Goal: Task Accomplishment & Management: Use online tool/utility

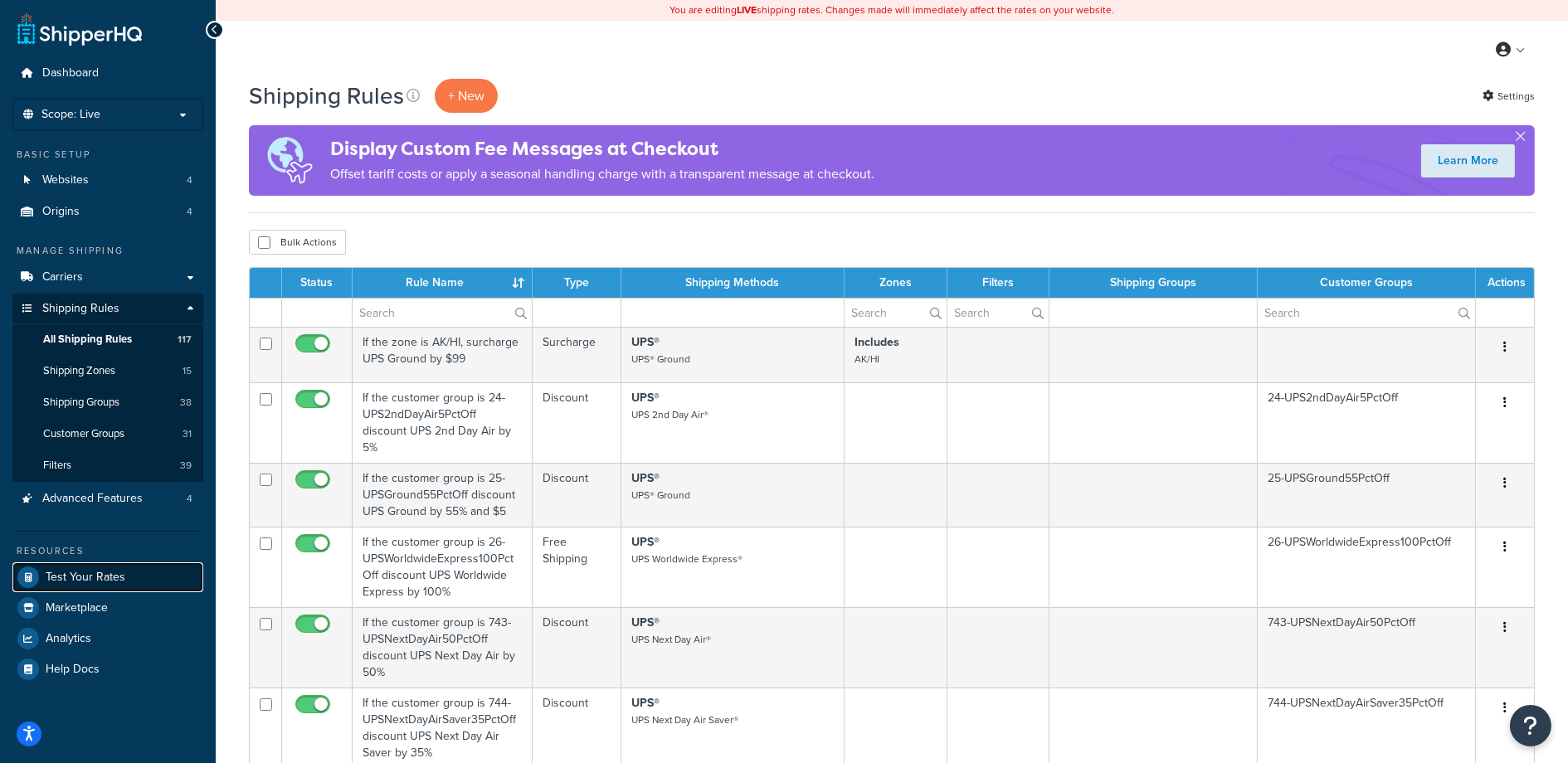
click at [89, 575] on span "Test Your Rates" at bounding box center [85, 577] width 80 height 14
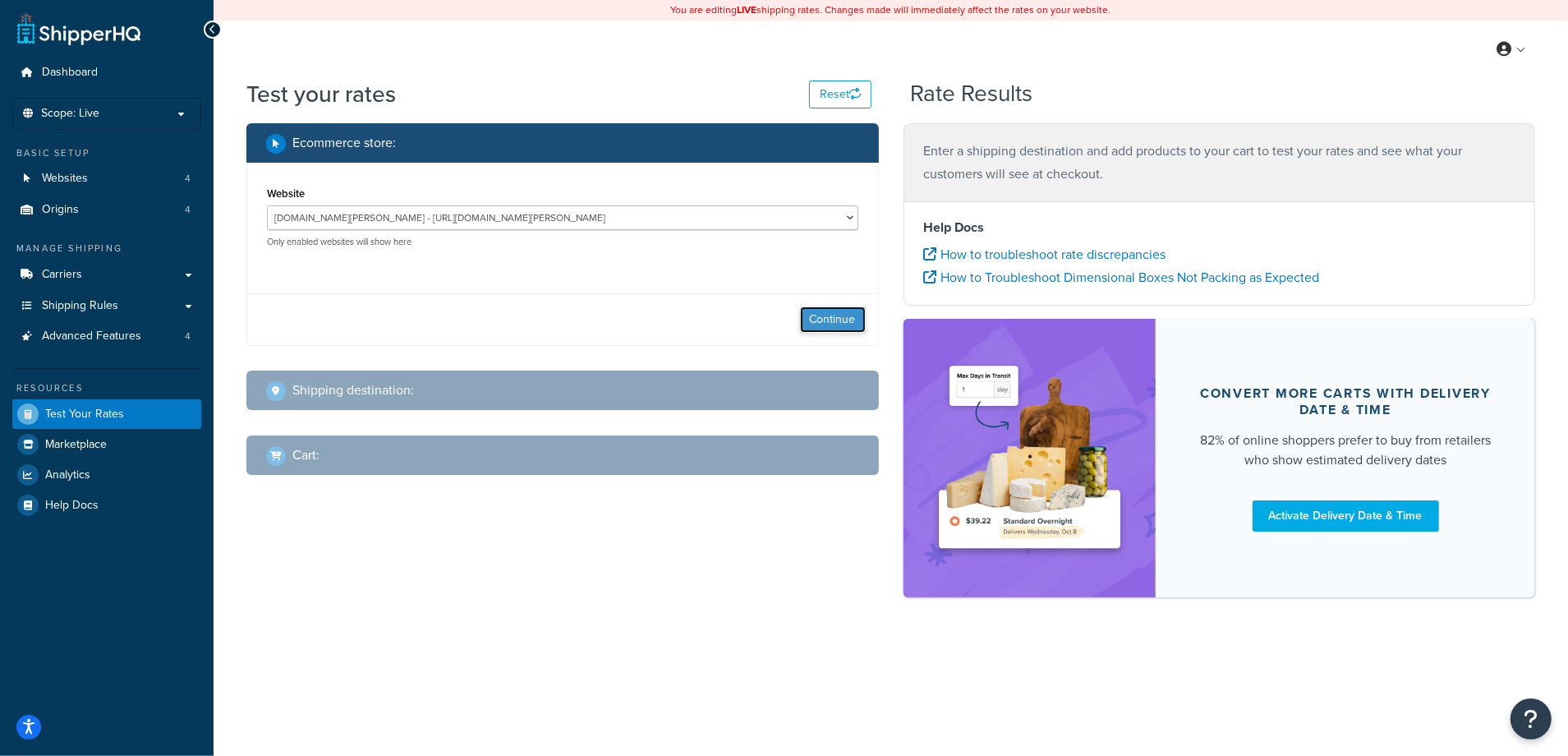
click at [824, 313] on button "Continue" at bounding box center [833, 320] width 66 height 26
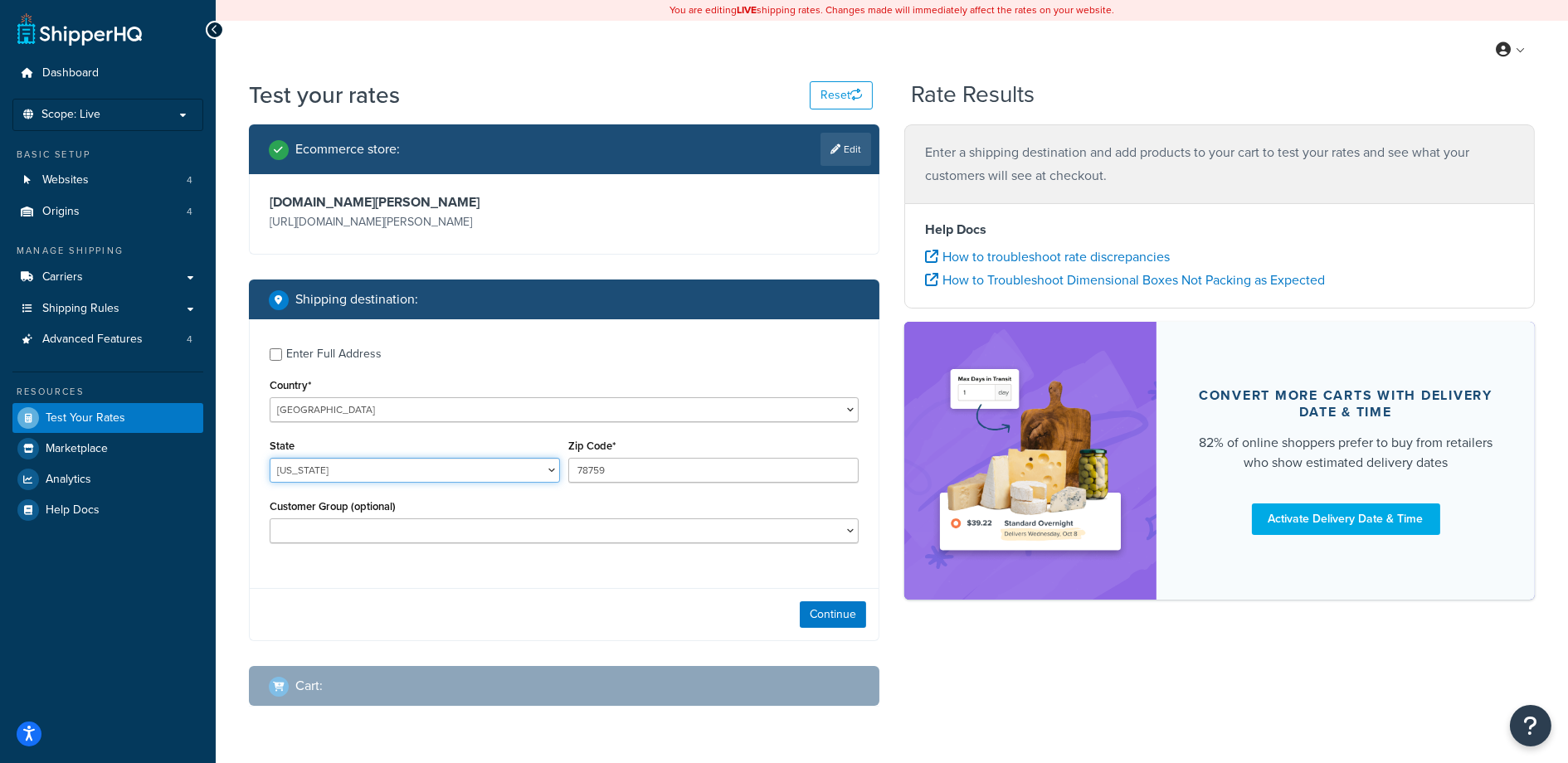
click at [347, 465] on select "Alabama Alaska American Samoa Arizona Arkansas Armed Forces Americas Armed Forc…" at bounding box center [414, 470] width 290 height 25
drag, startPoint x: 580, startPoint y: 568, endPoint x: 407, endPoint y: 471, distance: 198.3
click at [579, 568] on div "Enter Full Address Country* United States United Kingdom Afghanistan Åland Isla…" at bounding box center [564, 447] width 629 height 256
click at [359, 466] on select "Alabama Alaska American Samoa Arizona Arkansas Armed Forces Americas Armed Forc…" at bounding box center [414, 470] width 290 height 25
select select "SC"
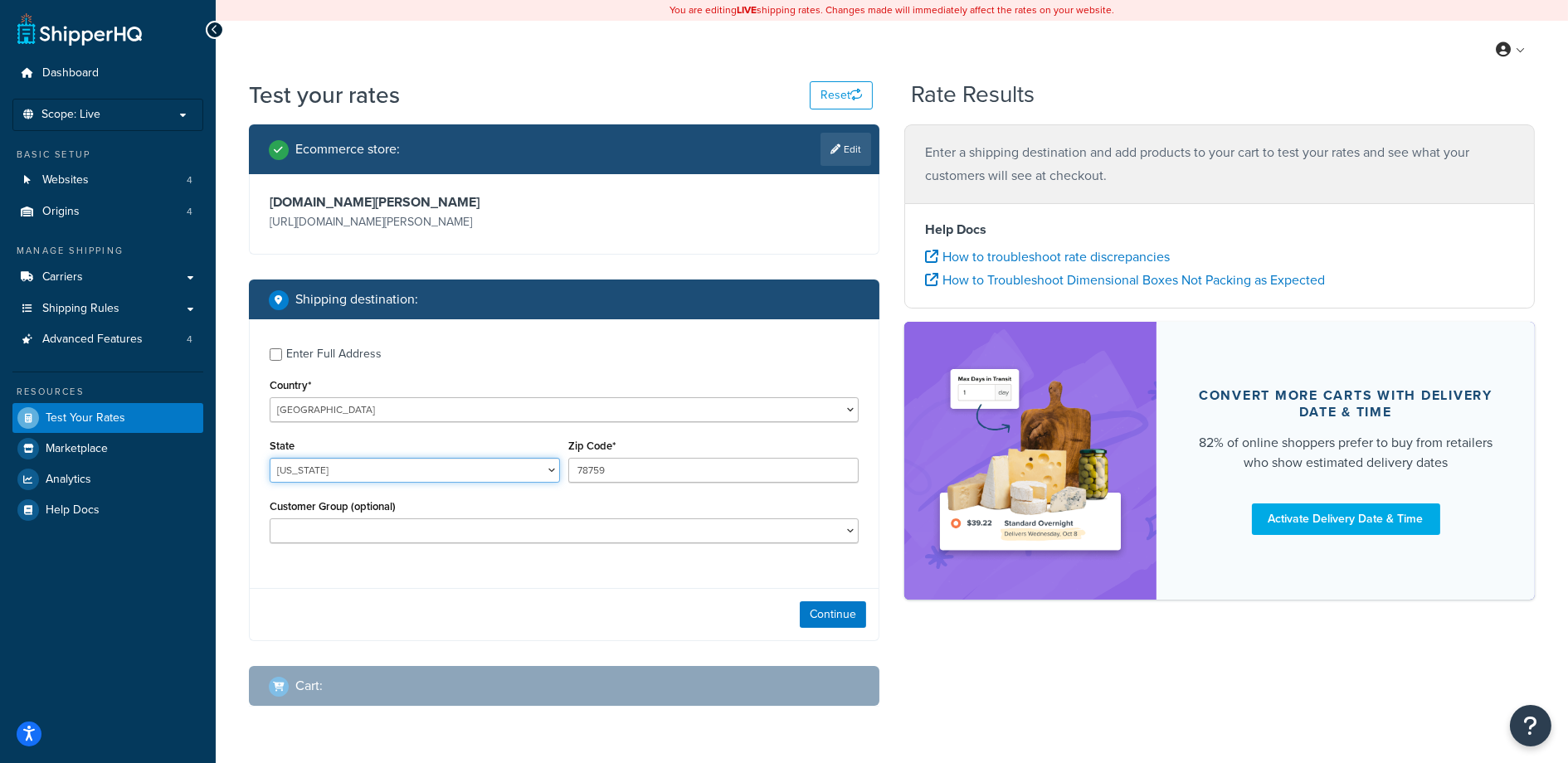
click at [269, 458] on select "Alabama Alaska American Samoa Arizona Arkansas Armed Forces Americas Armed Forc…" at bounding box center [414, 470] width 290 height 25
click at [468, 451] on div "State Alabama Alaska American Samoa Arizona Arkansas Armed Forces Americas Arme…" at bounding box center [564, 465] width 597 height 61
type input "29334"
click at [423, 579] on div "Enter Full Address Country* United States United Kingdom Afghanistan Åland Isla…" at bounding box center [564, 480] width 631 height 322
click at [507, 532] on select "1021865 - Customer Group 1055302 - Customer Group 105597 - Customer Group 10849…" at bounding box center [564, 530] width 590 height 25
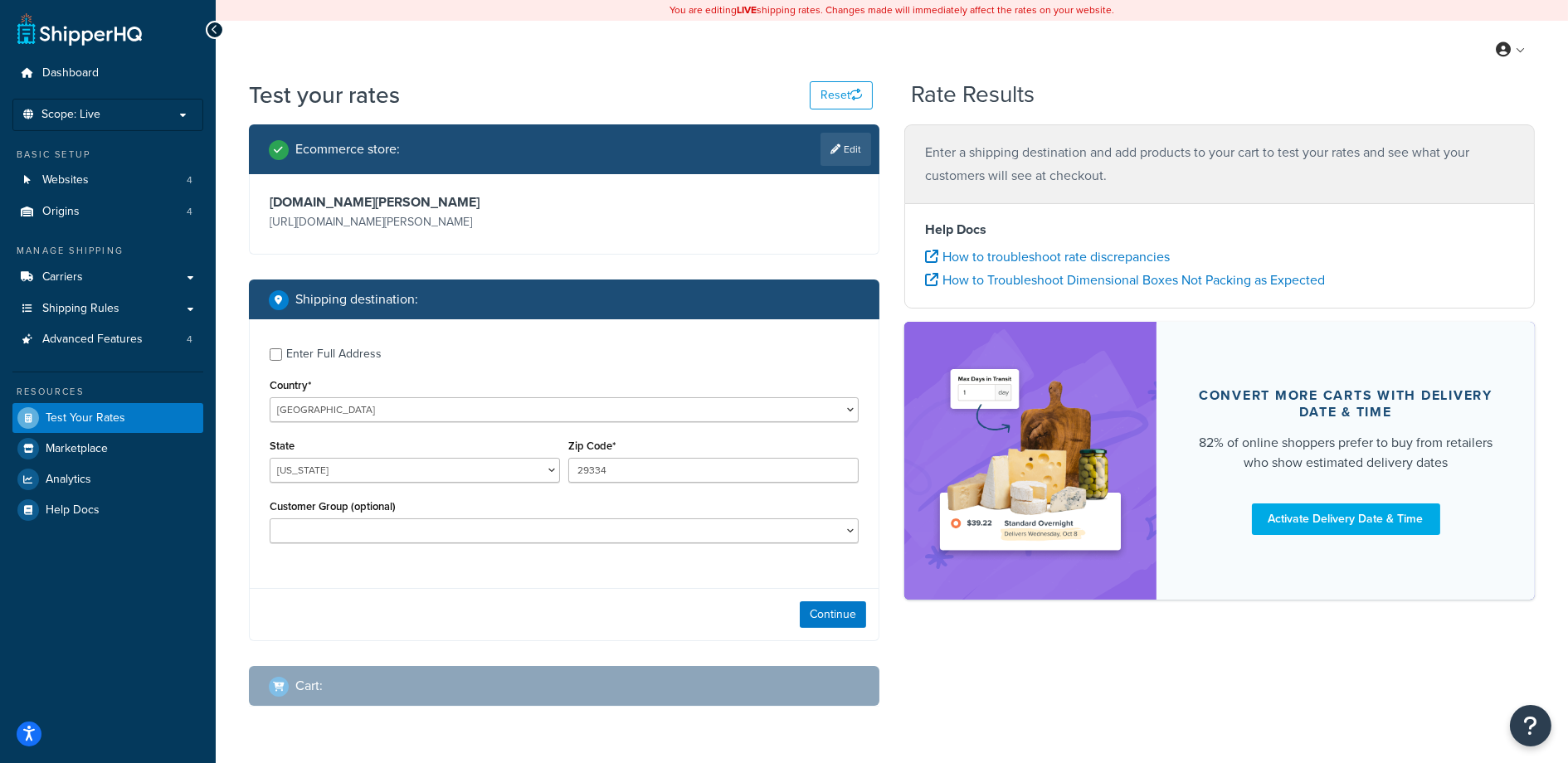
click at [517, 602] on div "Continue" at bounding box center [564, 615] width 629 height 53
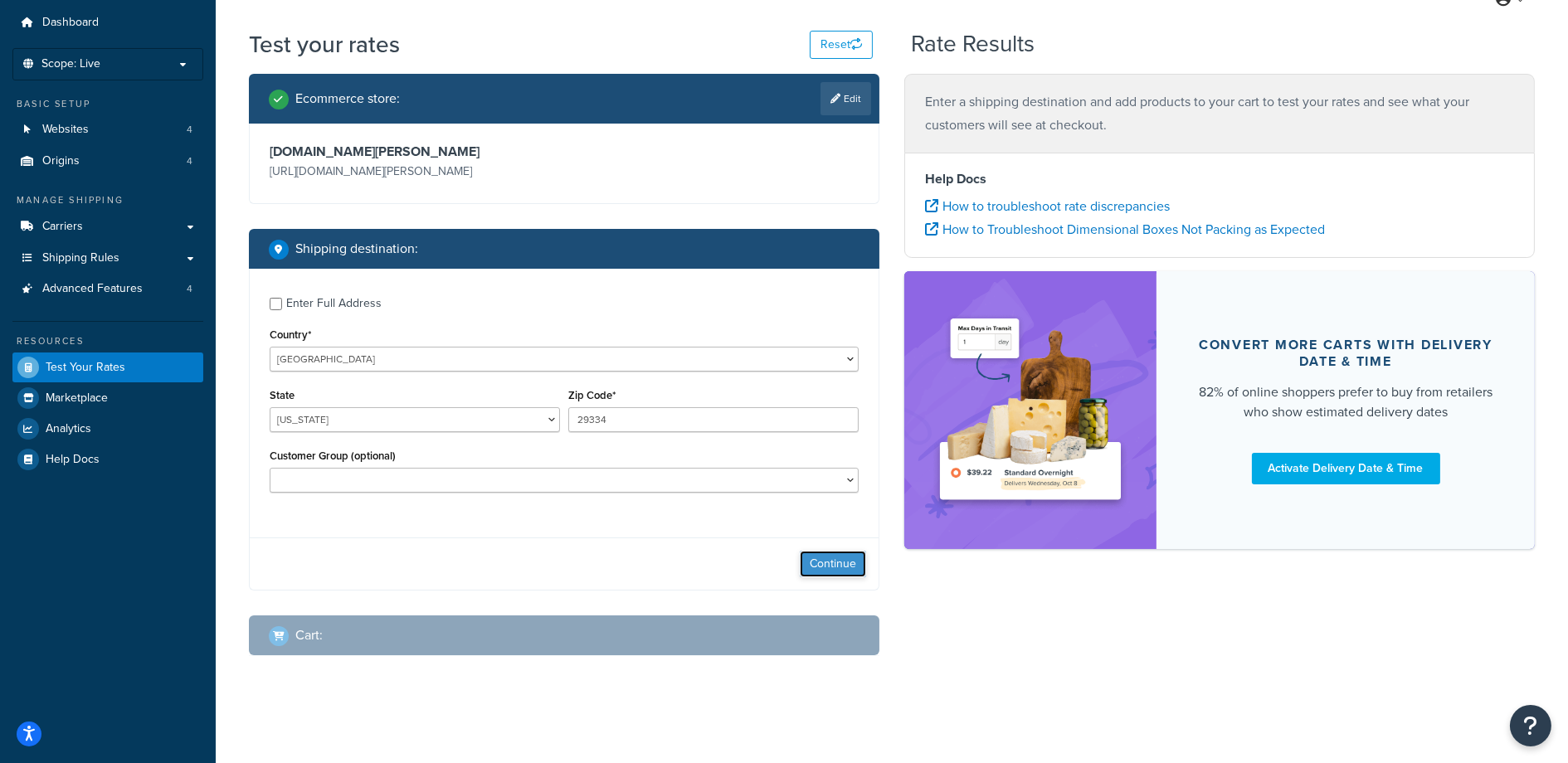
click at [841, 562] on button "Continue" at bounding box center [833, 564] width 67 height 26
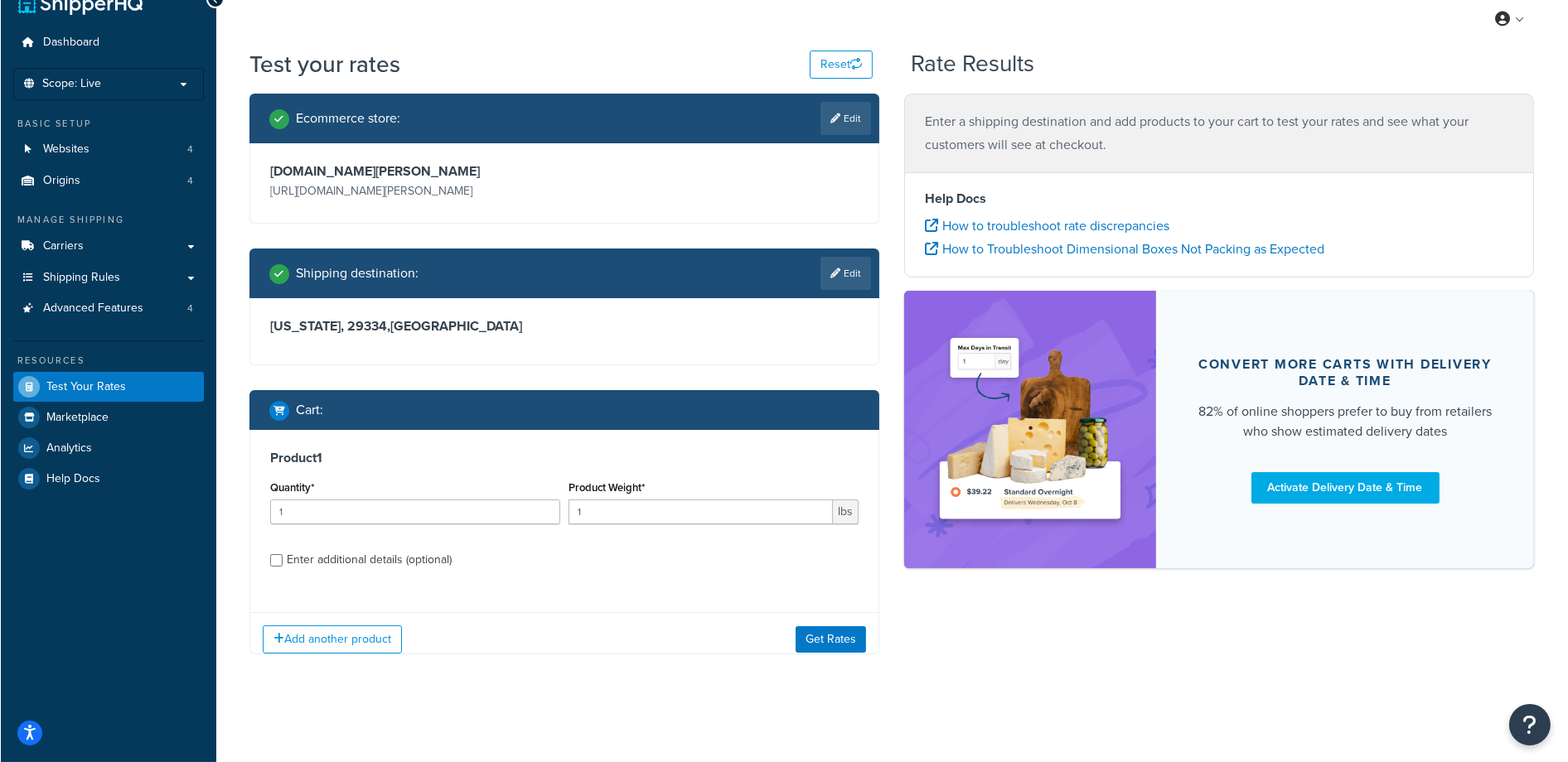
scroll to position [42, 0]
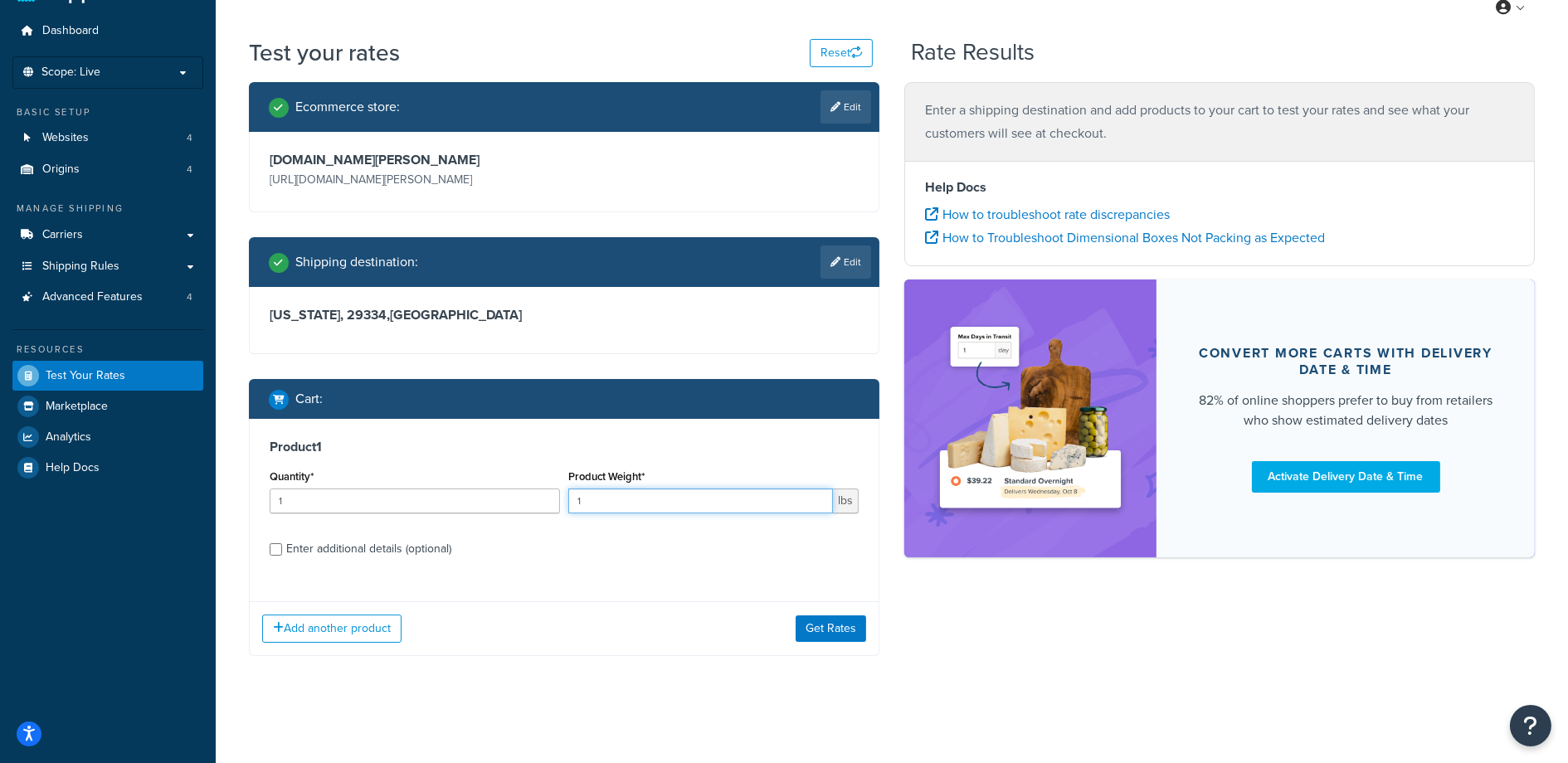
click at [617, 498] on input "1" at bounding box center [700, 501] width 265 height 25
type input "10"
click at [656, 572] on div "Product 1 Quantity* 1 Product Weight* 10 lbs Enter additional details (optional)" at bounding box center [564, 503] width 629 height 170
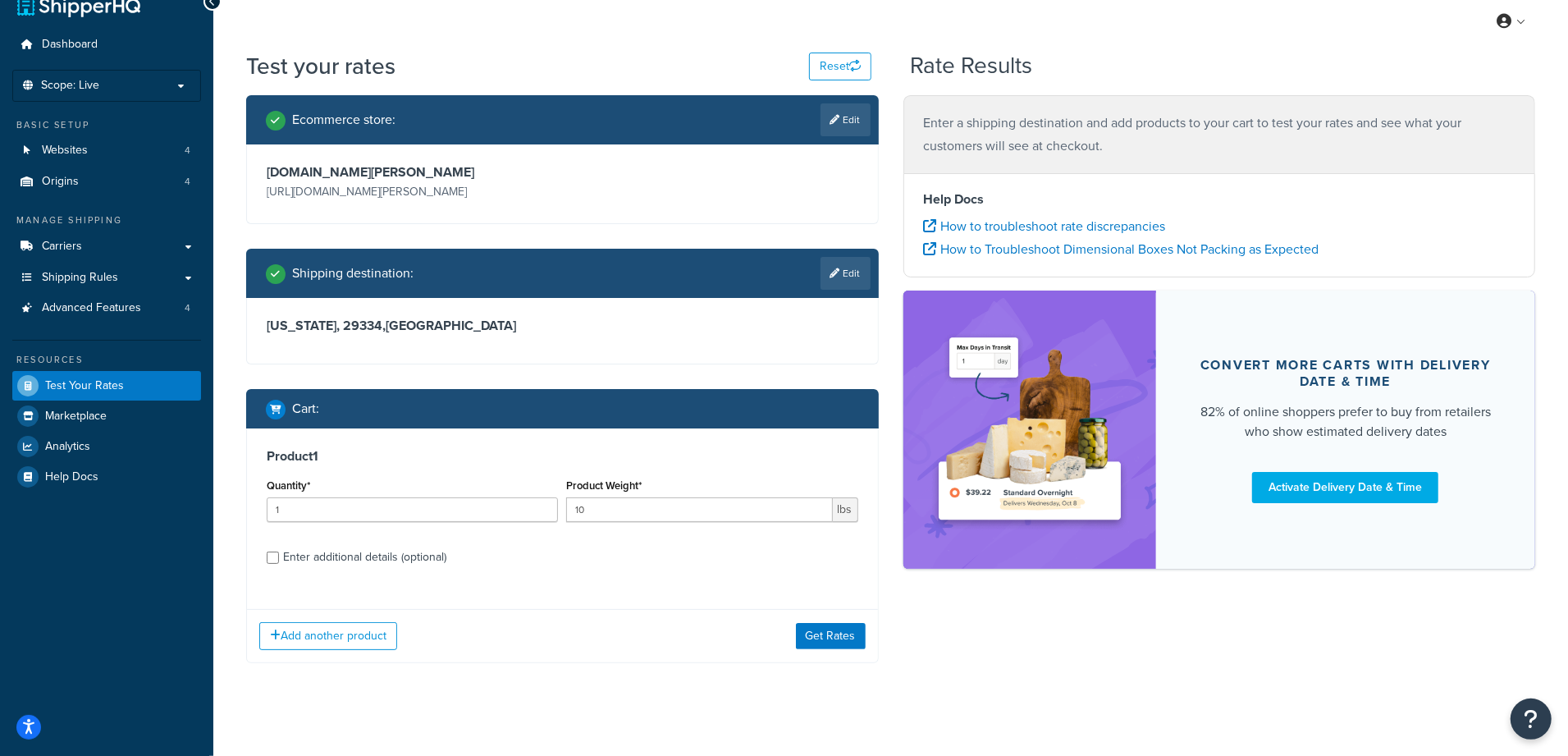
scroll to position [41, 0]
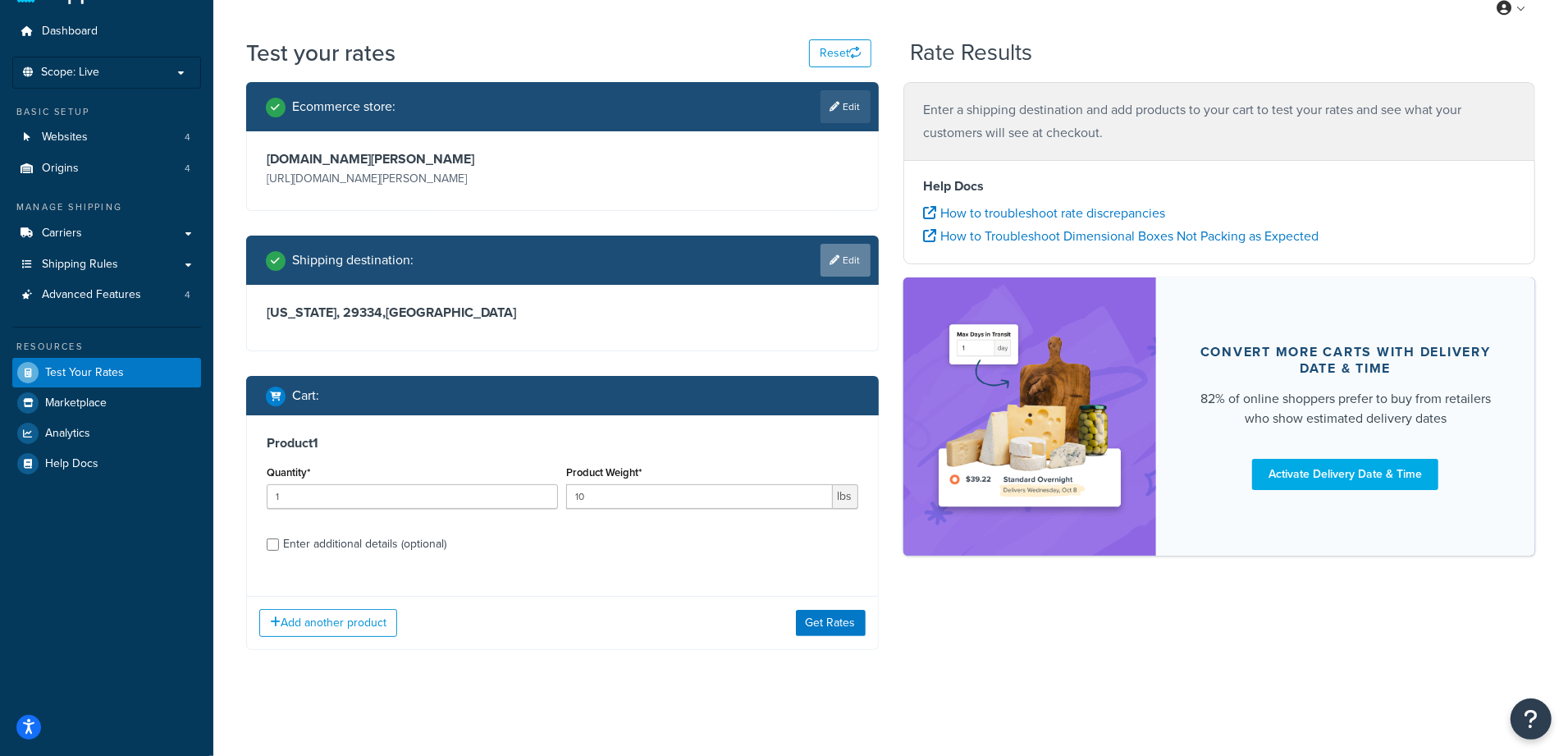
click at [851, 267] on link "Edit" at bounding box center [846, 260] width 50 height 33
select select "SC"
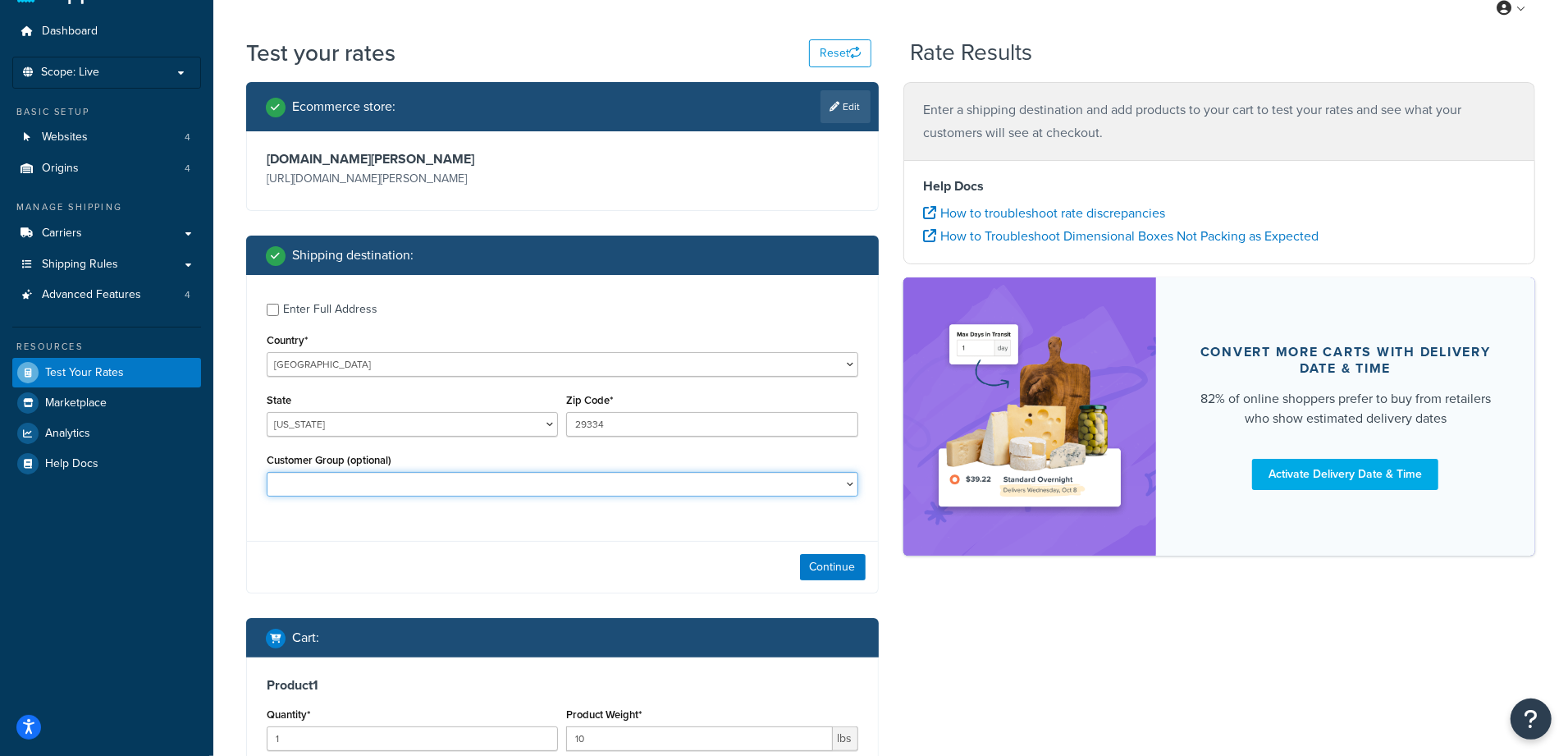
click at [353, 479] on select "1021865 - Customer Group 1055302 - Customer Group 105597 - Customer Group 10849…" at bounding box center [562, 484] width 591 height 25
click at [689, 563] on div "Continue" at bounding box center [563, 567] width 631 height 52
click at [832, 572] on button "Continue" at bounding box center [833, 567] width 66 height 26
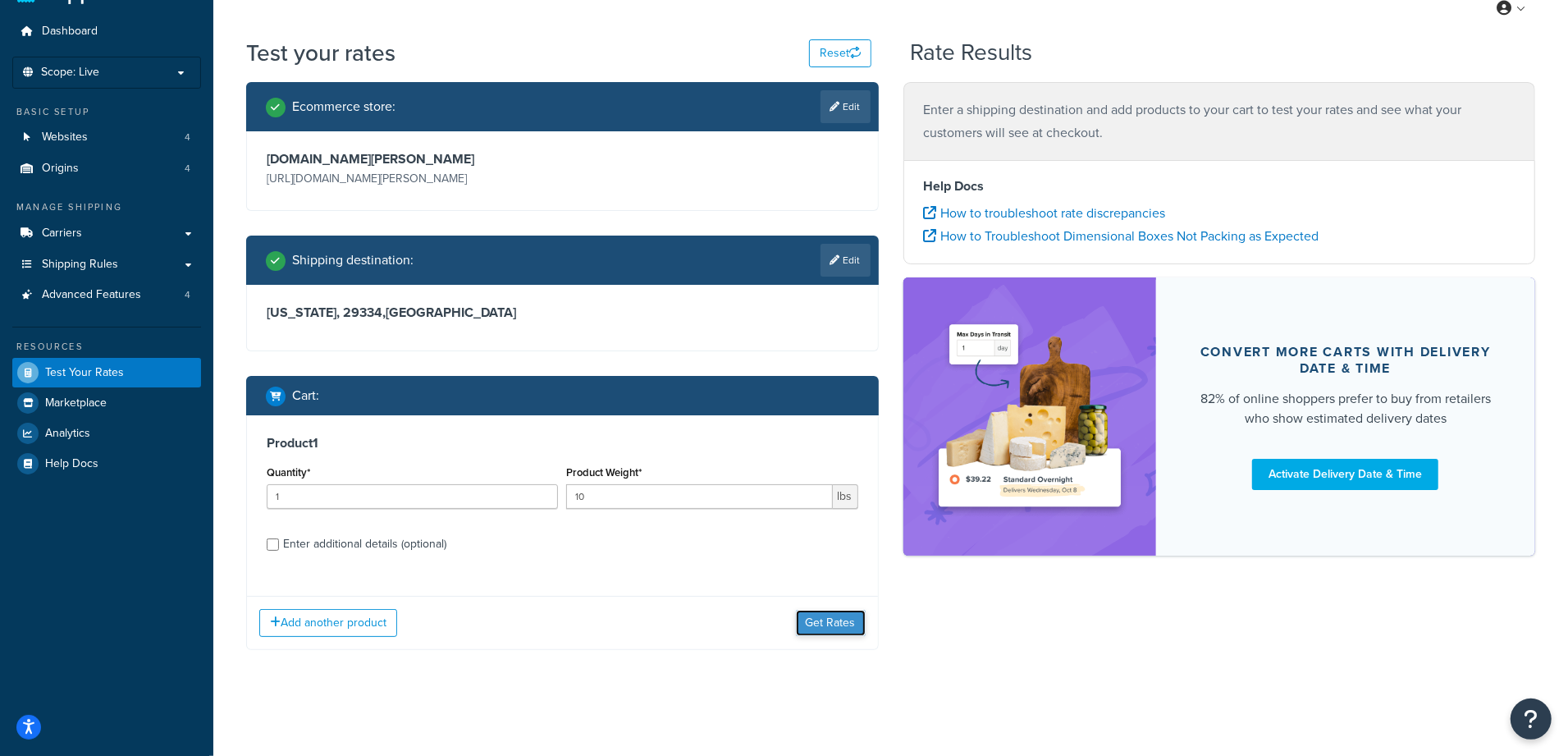
click at [824, 629] on button "Get Rates" at bounding box center [830, 623] width 70 height 26
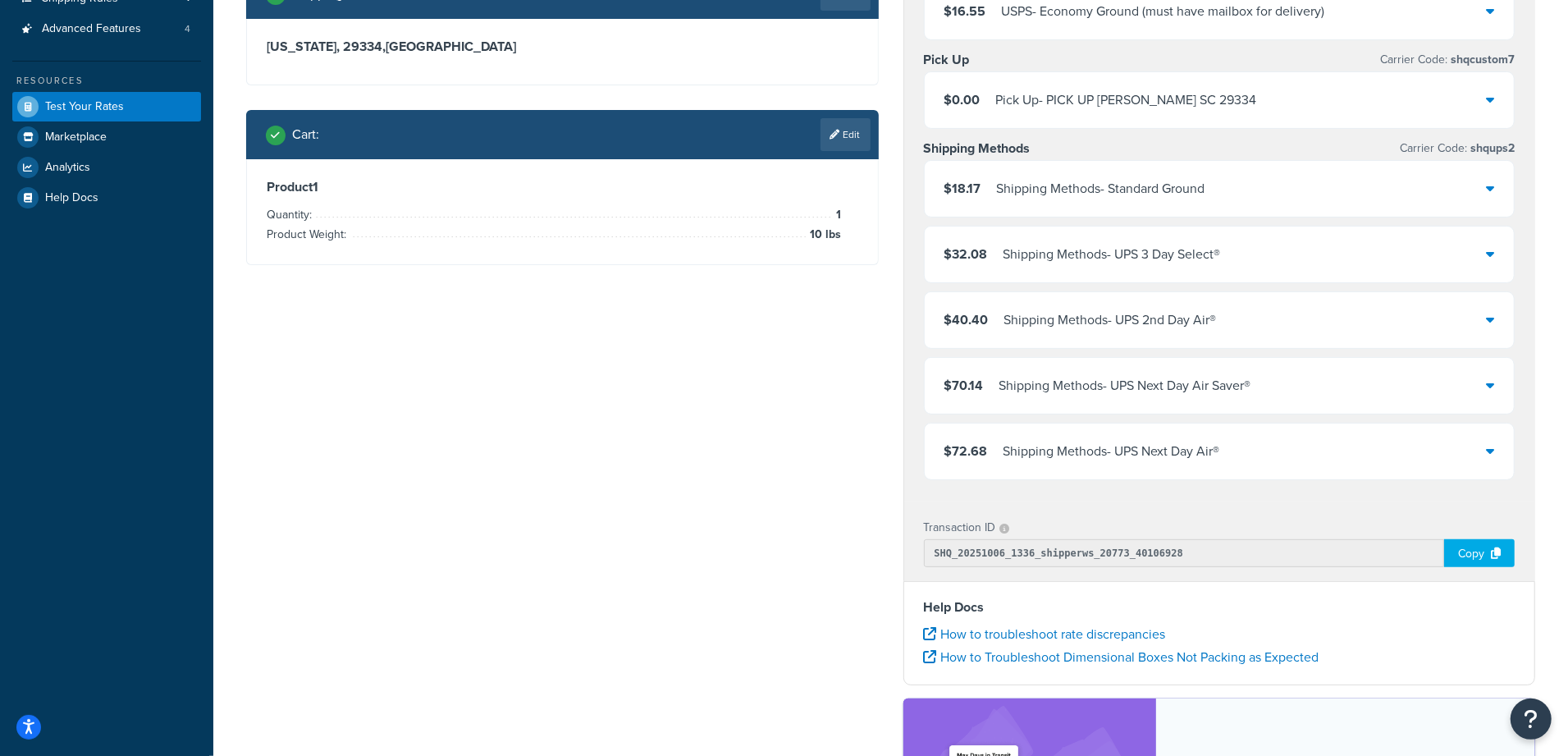
scroll to position [0, 0]
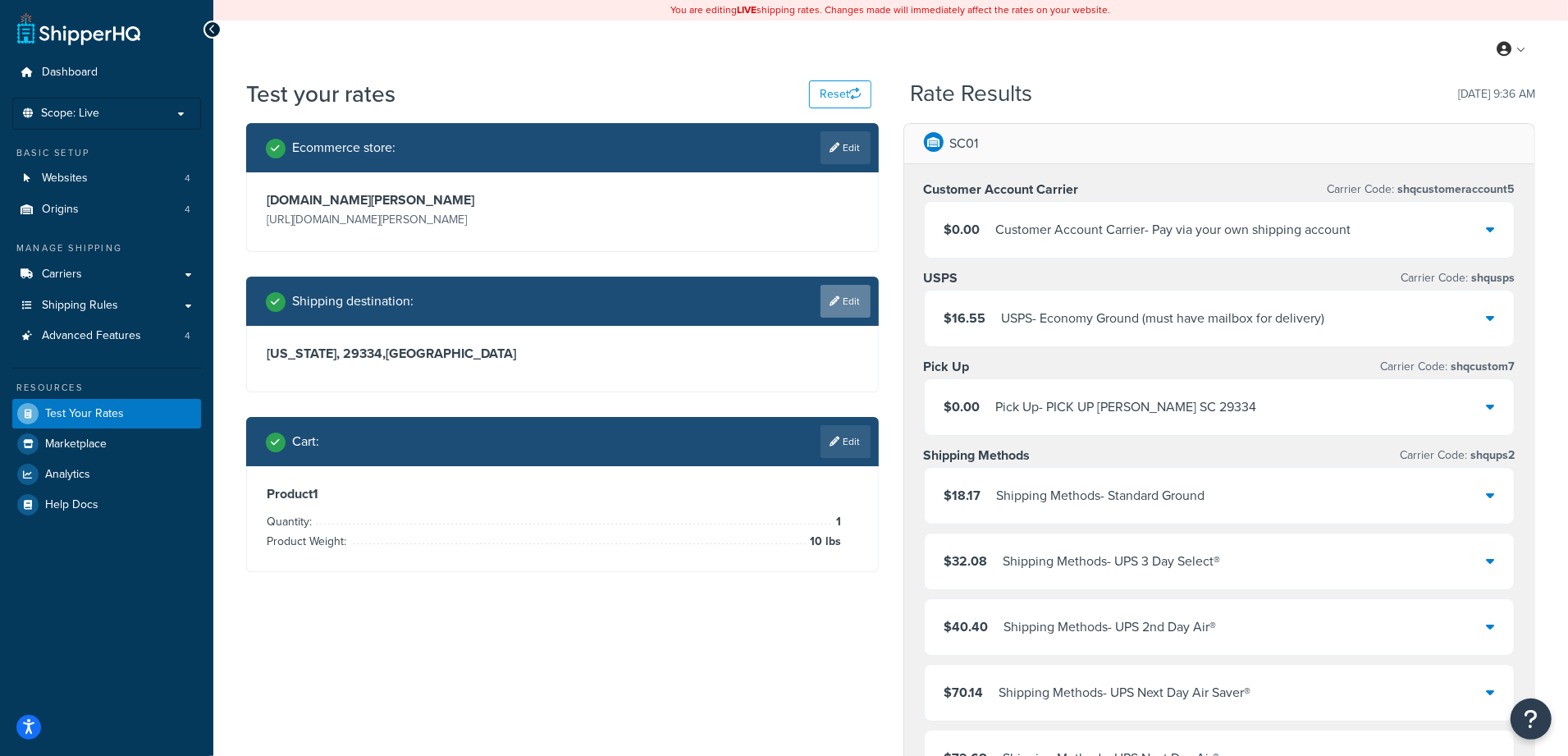
click at [849, 300] on link "Edit" at bounding box center [846, 301] width 50 height 33
select select "SC"
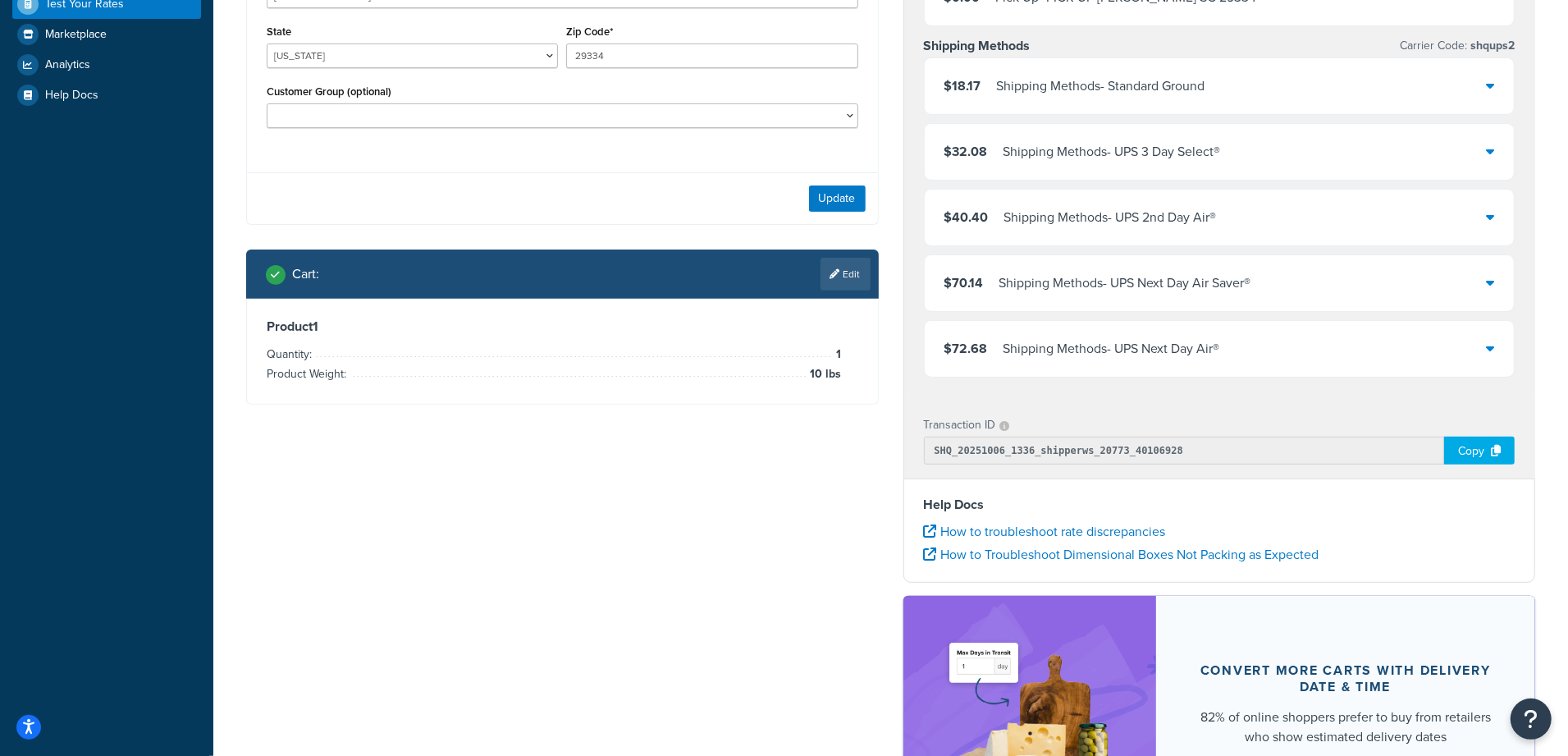
scroll to position [102, 0]
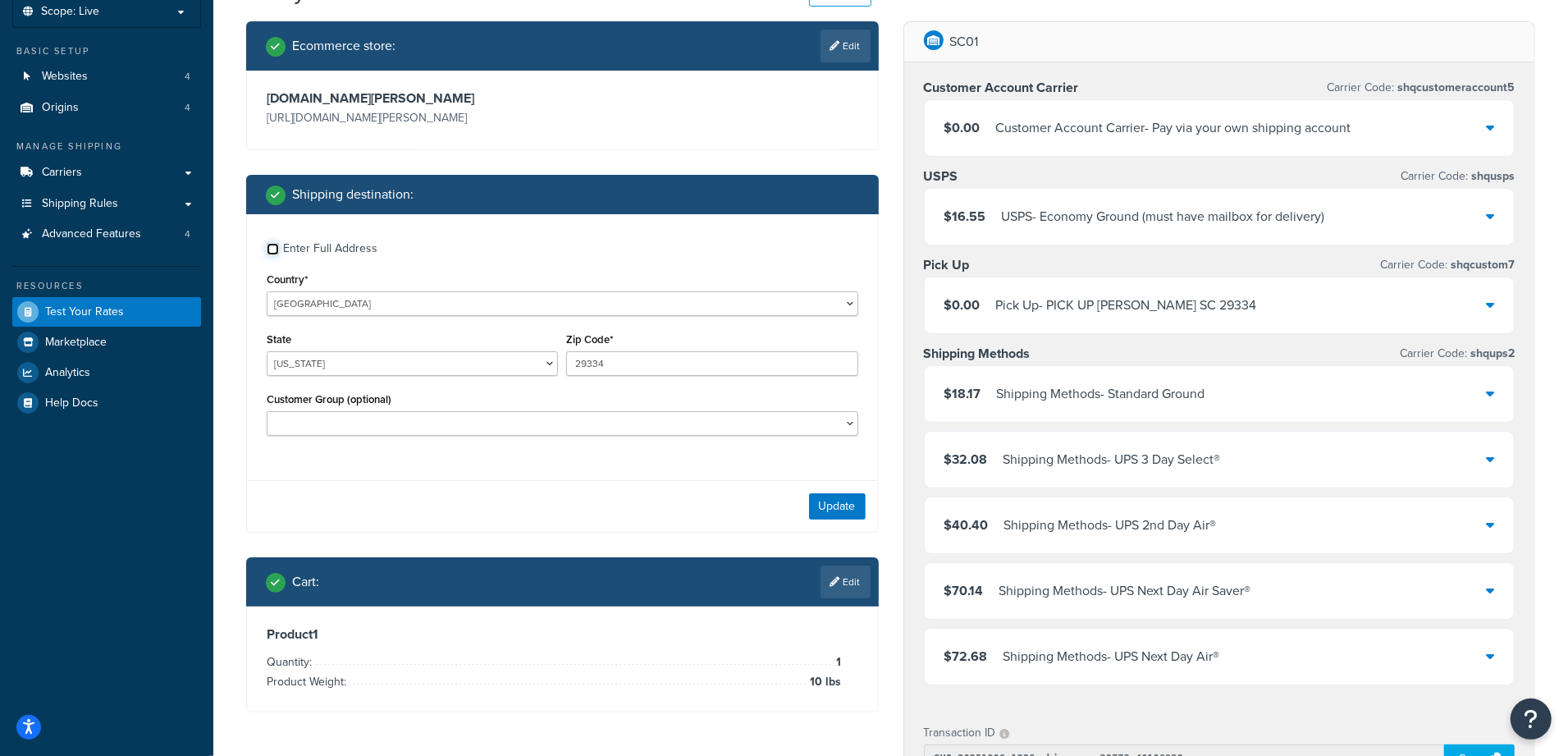
click at [273, 252] on input "Enter Full Address" at bounding box center [272, 249] width 12 height 12
checkbox input "true"
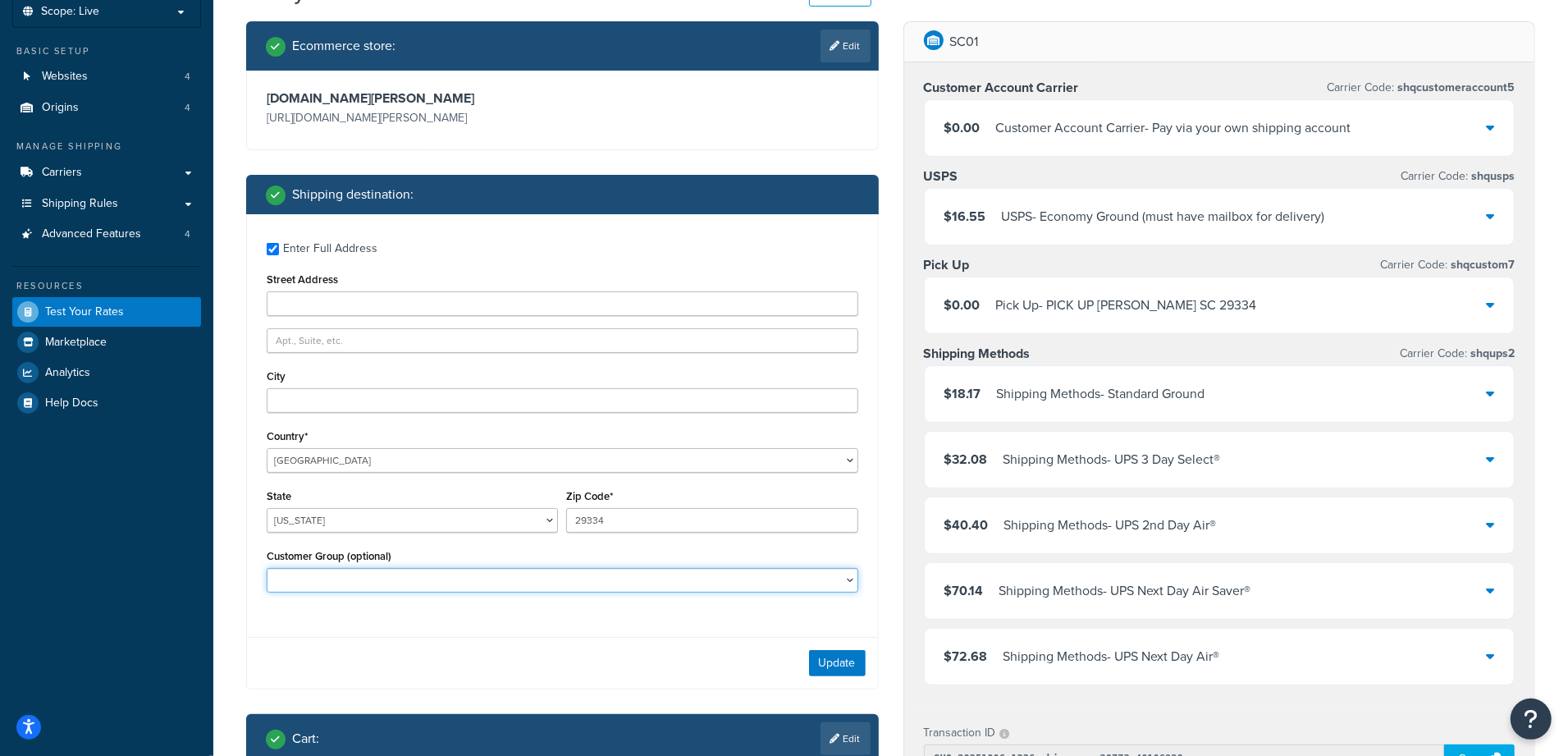
click at [467, 575] on select "1021865 - Customer Group 1055302 - Customer Group 105597 - Customer Group 10849…" at bounding box center [562, 580] width 591 height 25
click at [503, 608] on div "Enter Full Address Street Address City Country* United States United Kingdom Af…" at bounding box center [563, 420] width 631 height 411
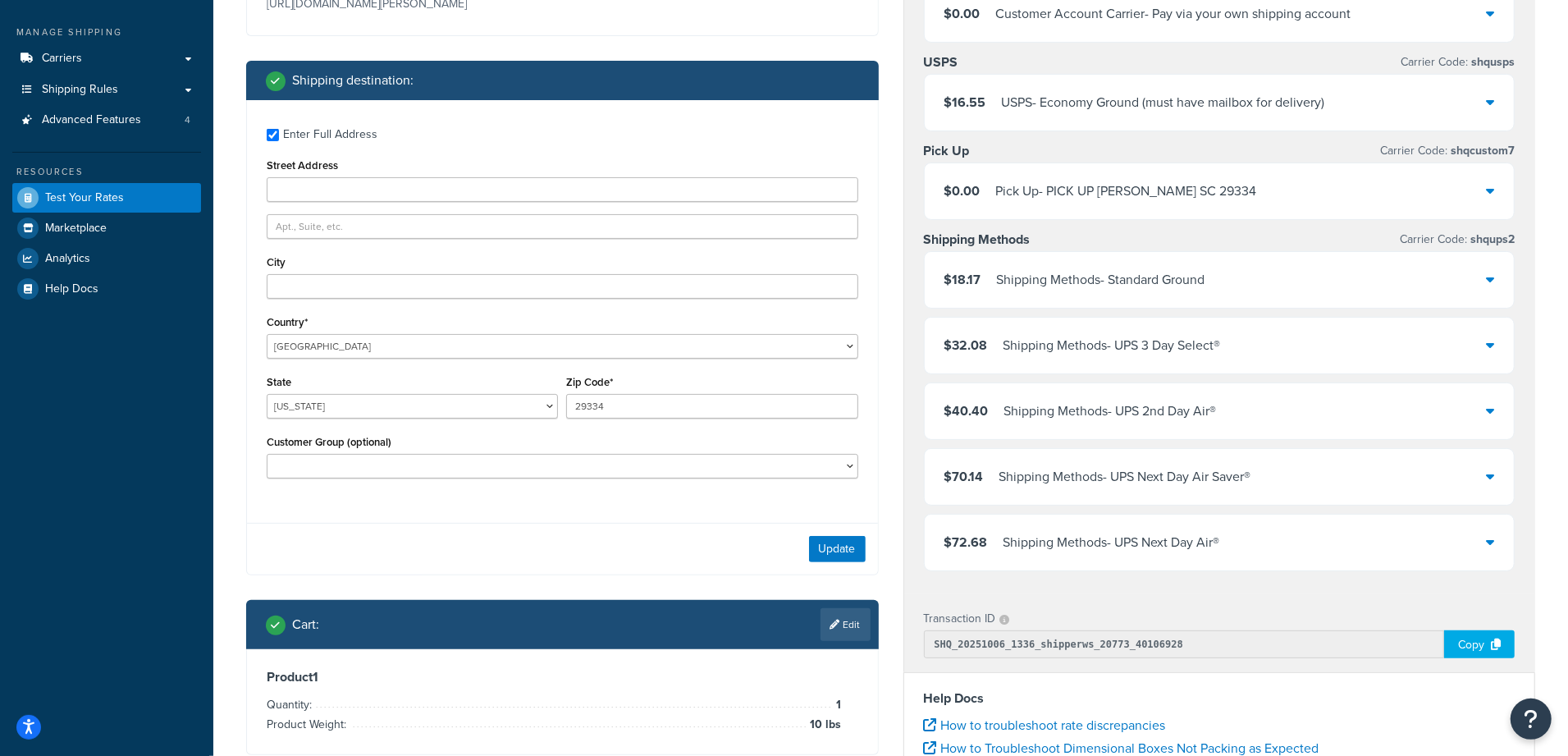
scroll to position [0, 0]
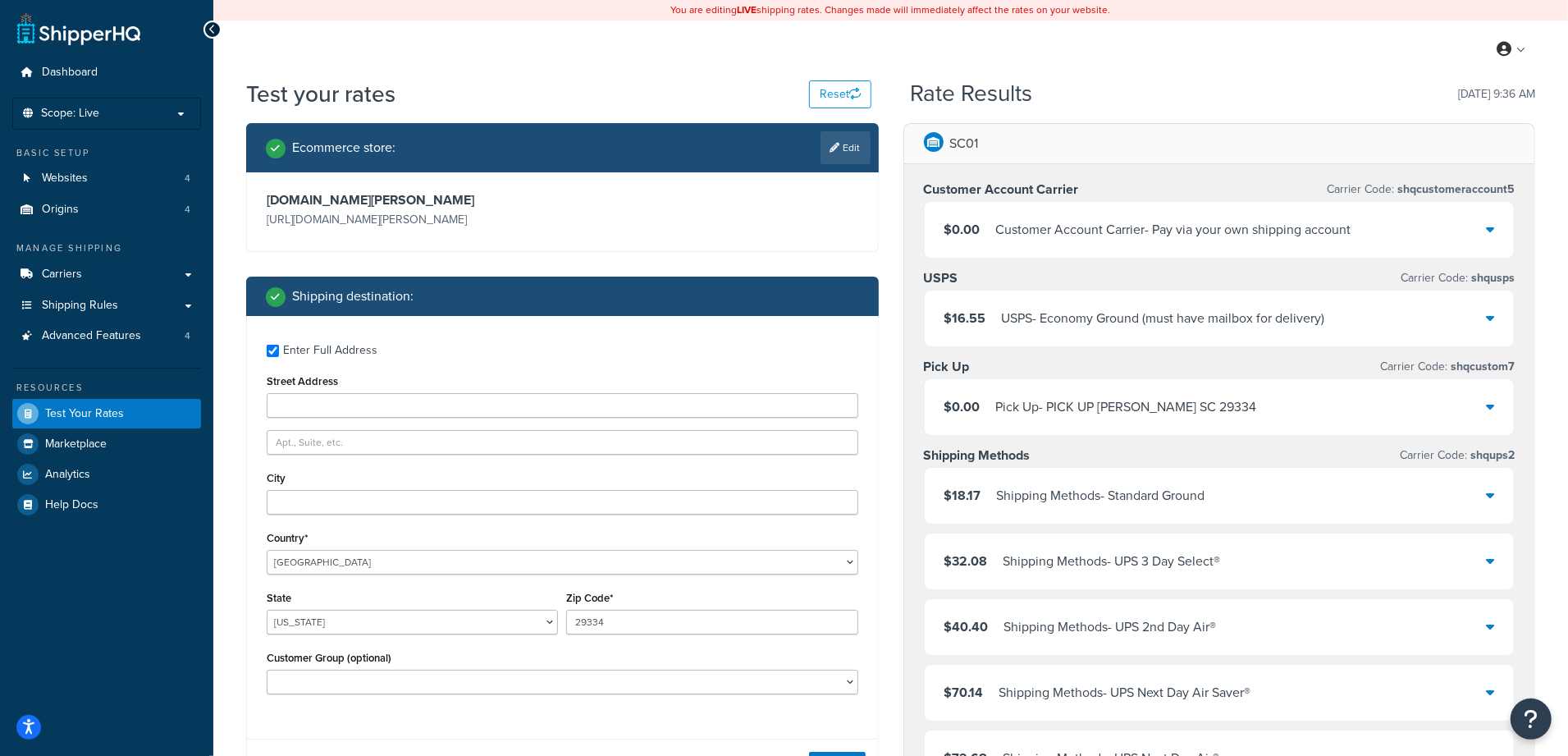
click at [1488, 229] on icon at bounding box center [1490, 229] width 8 height 13
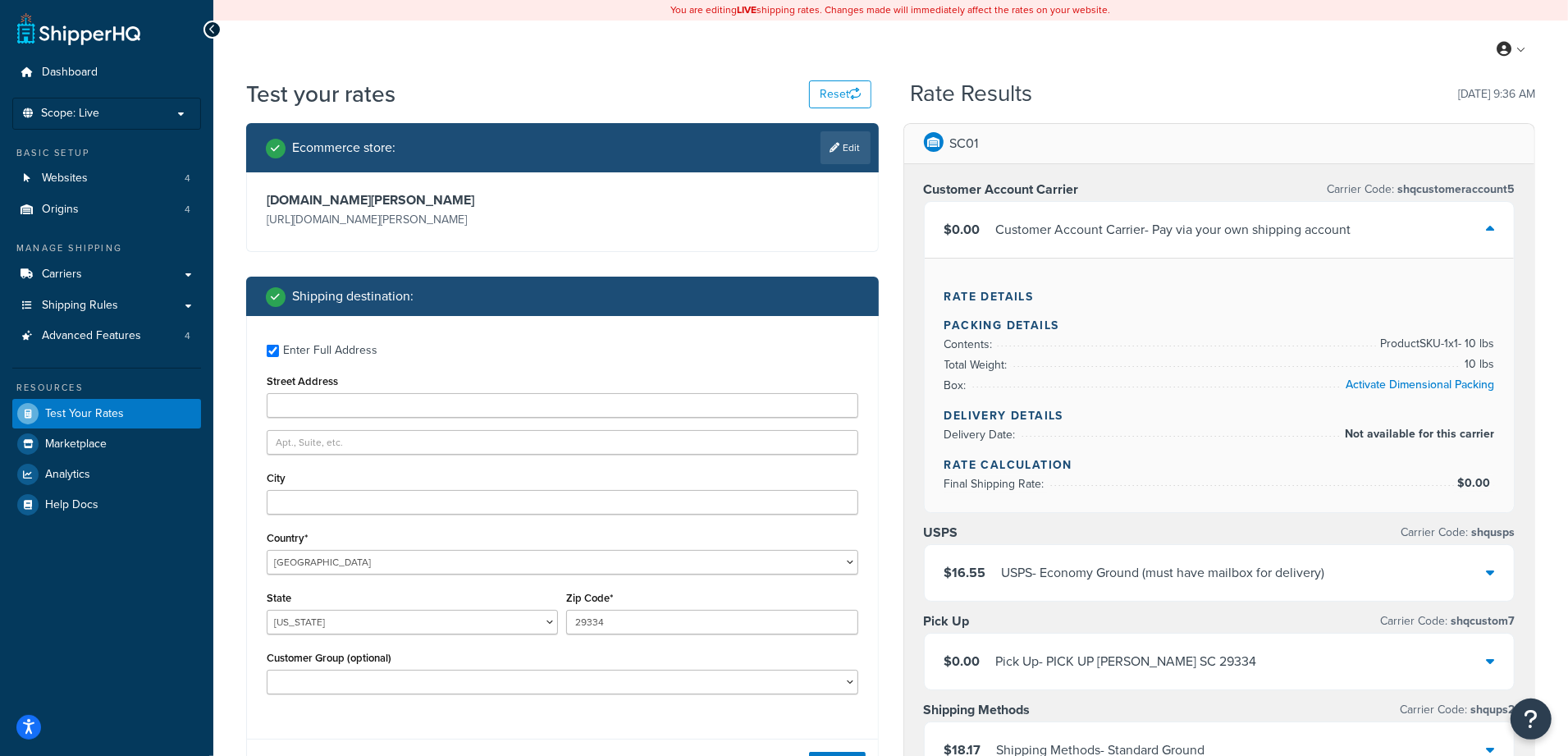
click at [1487, 229] on icon at bounding box center [1490, 229] width 8 height 13
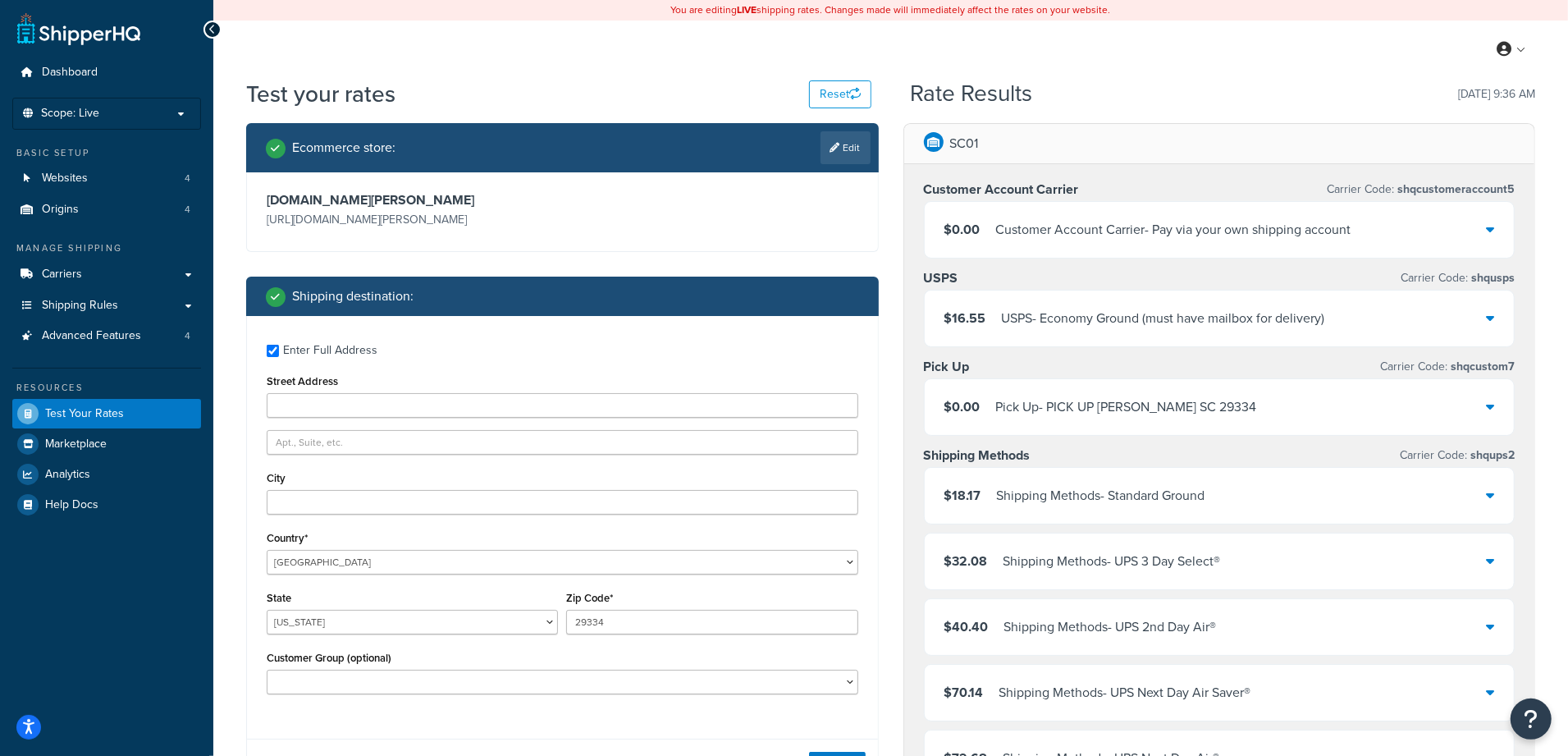
click at [1487, 229] on icon at bounding box center [1490, 229] width 8 height 13
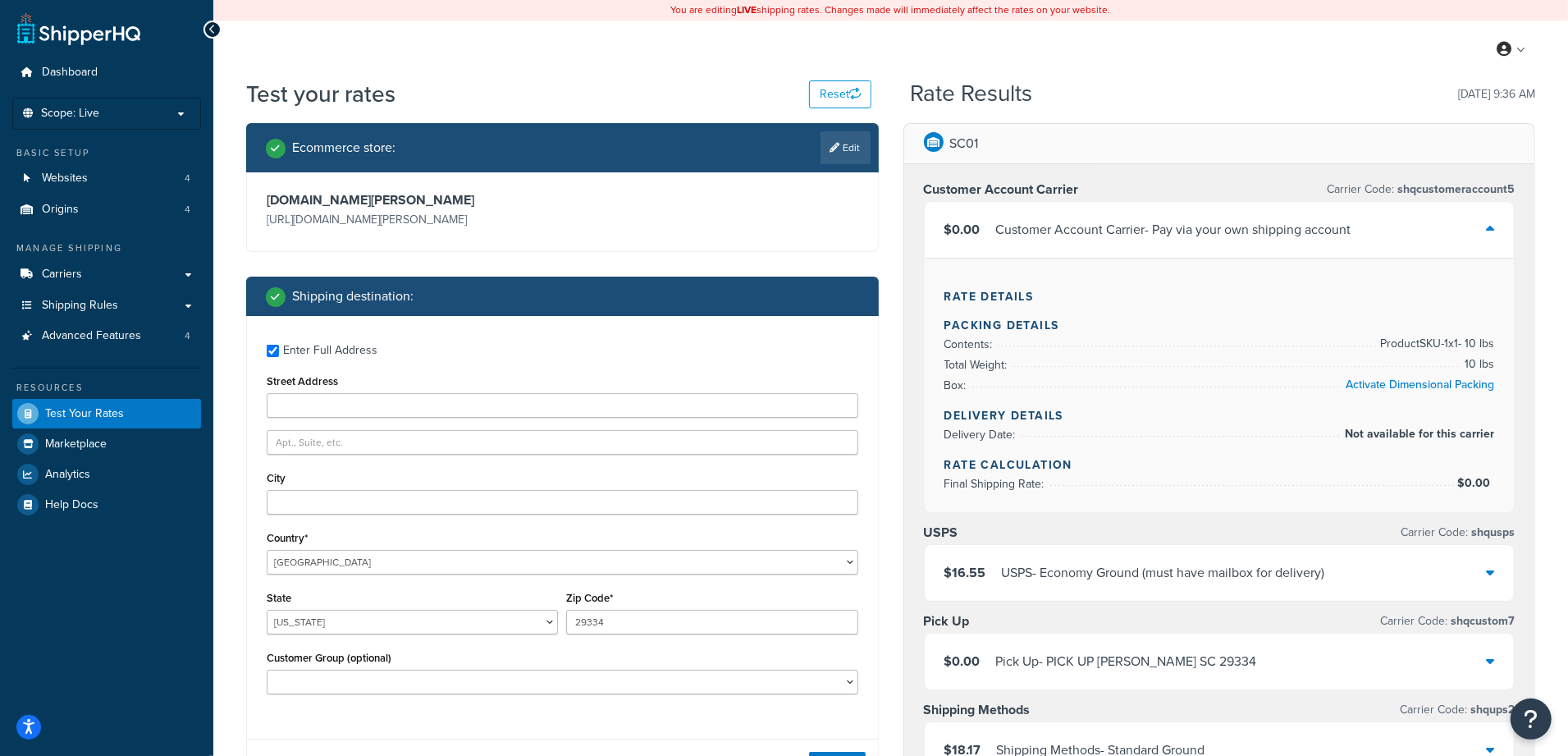
click at [1496, 571] on div "$16.55 USPS - Economy Ground (must have mailbox for delivery)" at bounding box center [1219, 573] width 590 height 56
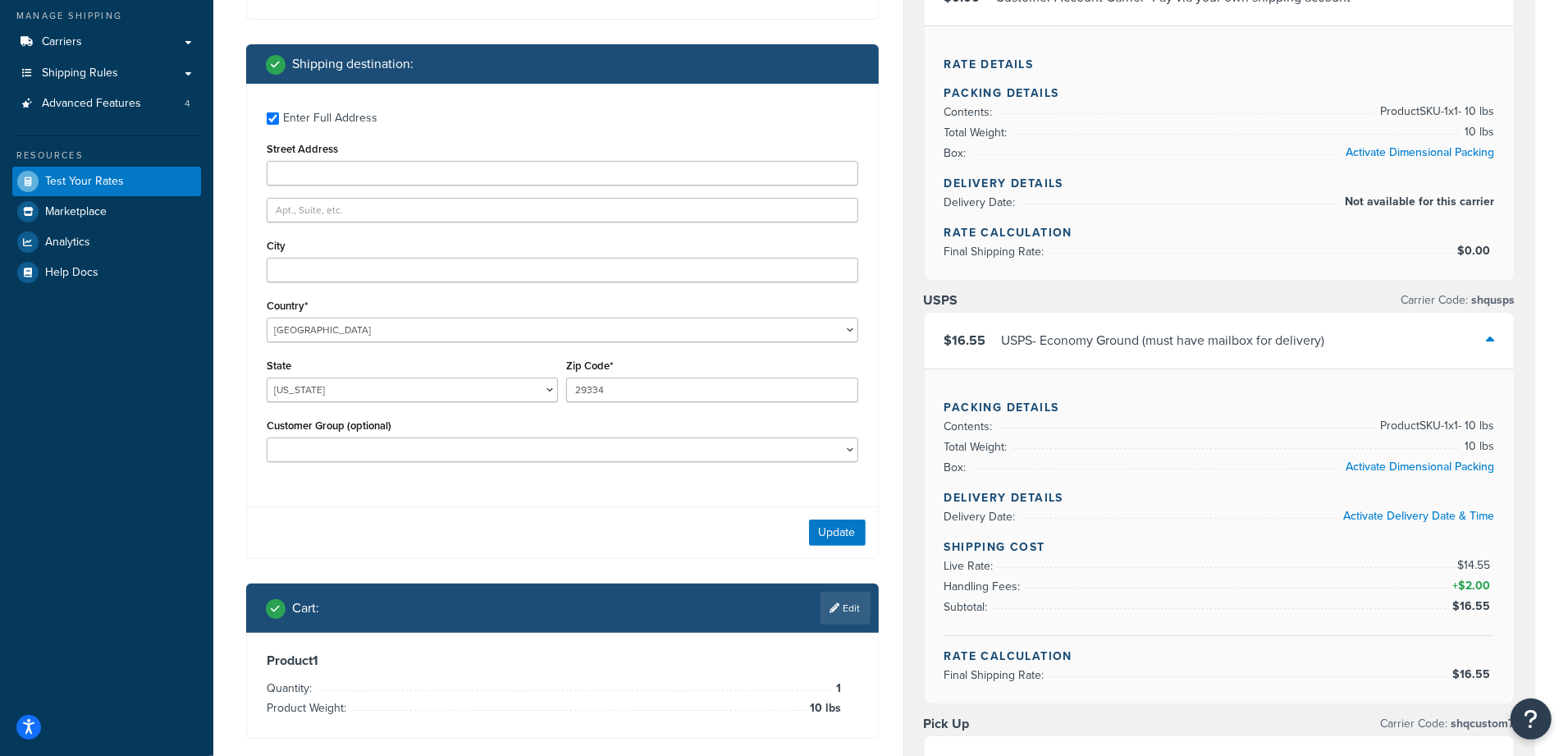
scroll to position [102, 0]
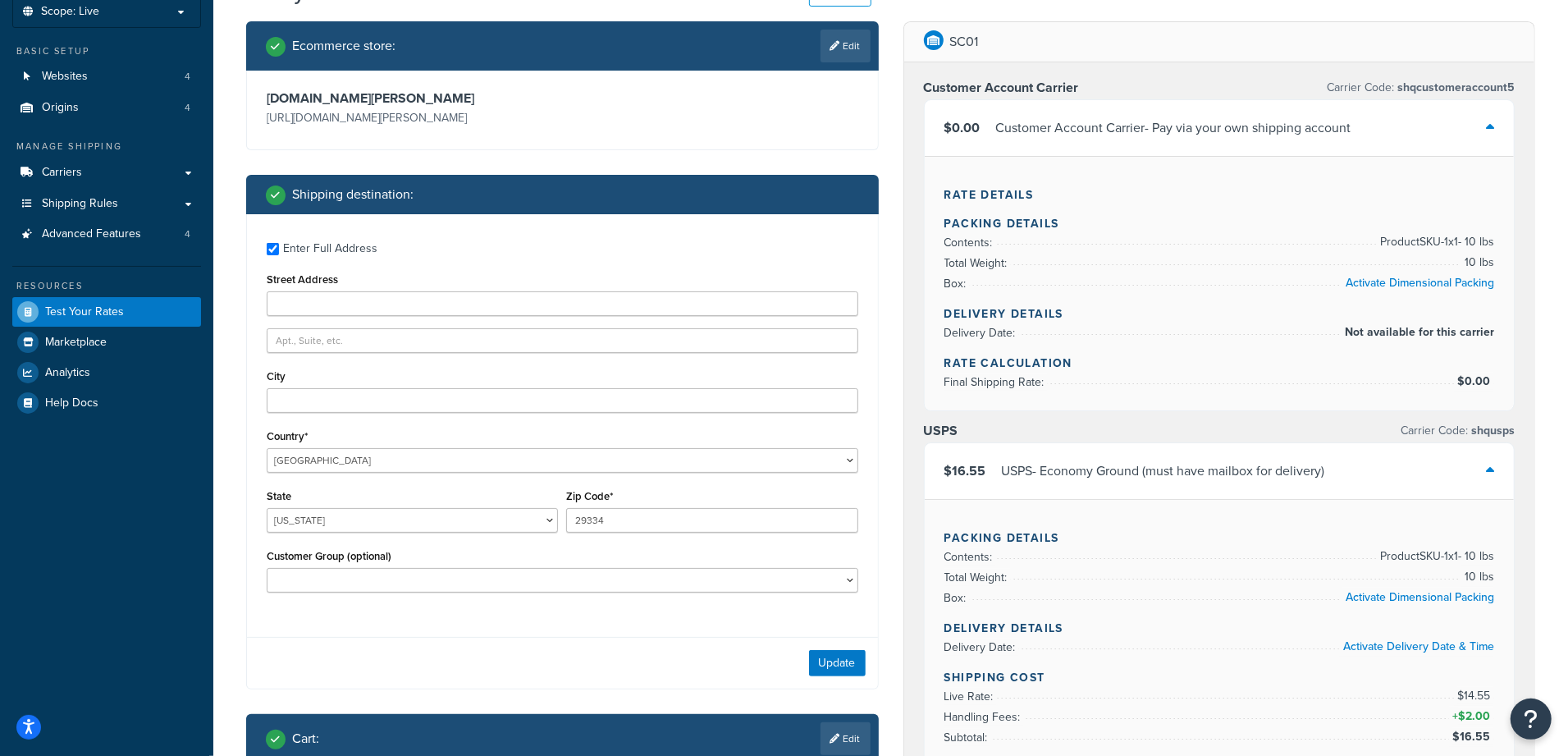
click at [672, 647] on div "Update" at bounding box center [563, 663] width 631 height 52
click at [1490, 467] on icon at bounding box center [1490, 470] width 8 height 13
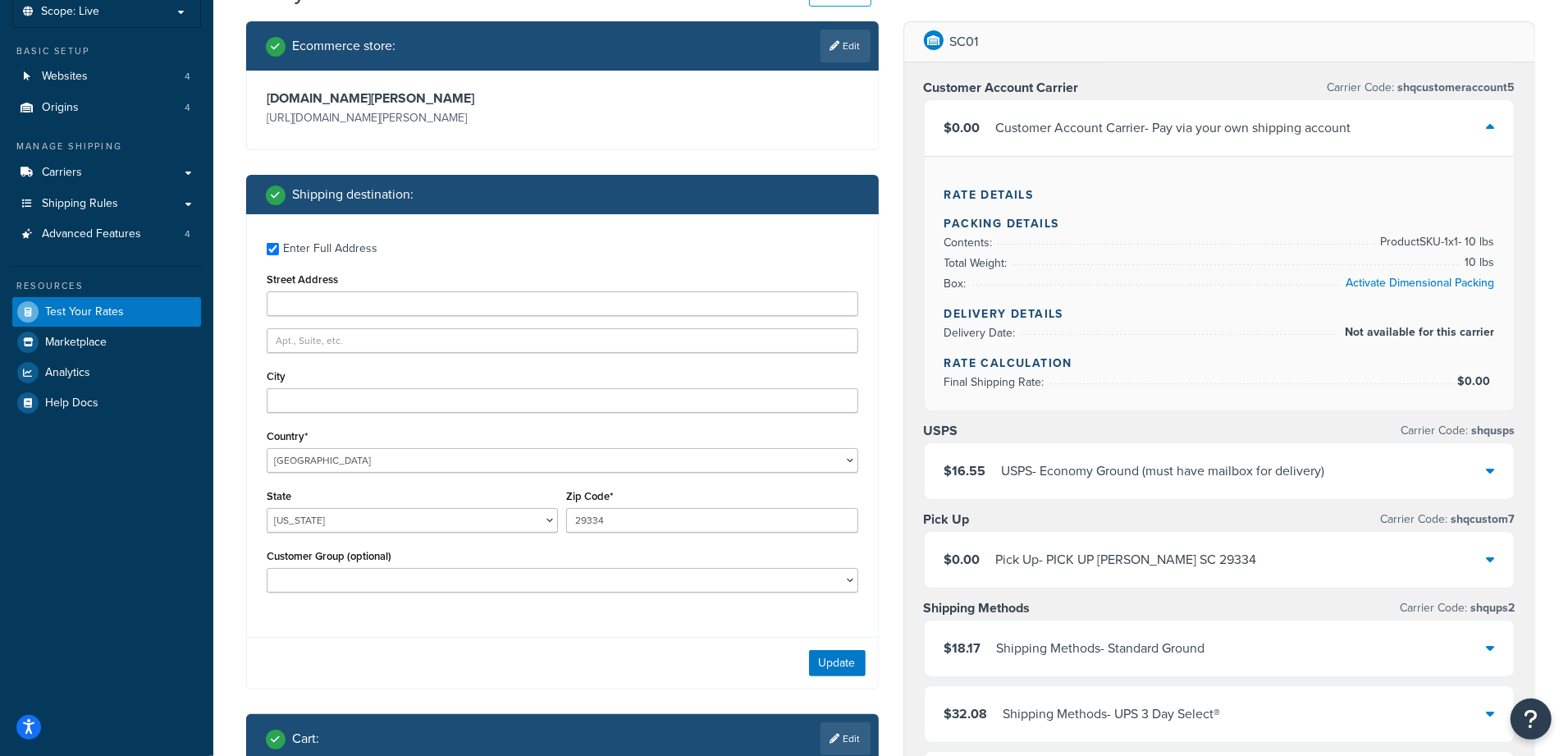
click at [1491, 124] on icon at bounding box center [1490, 127] width 8 height 13
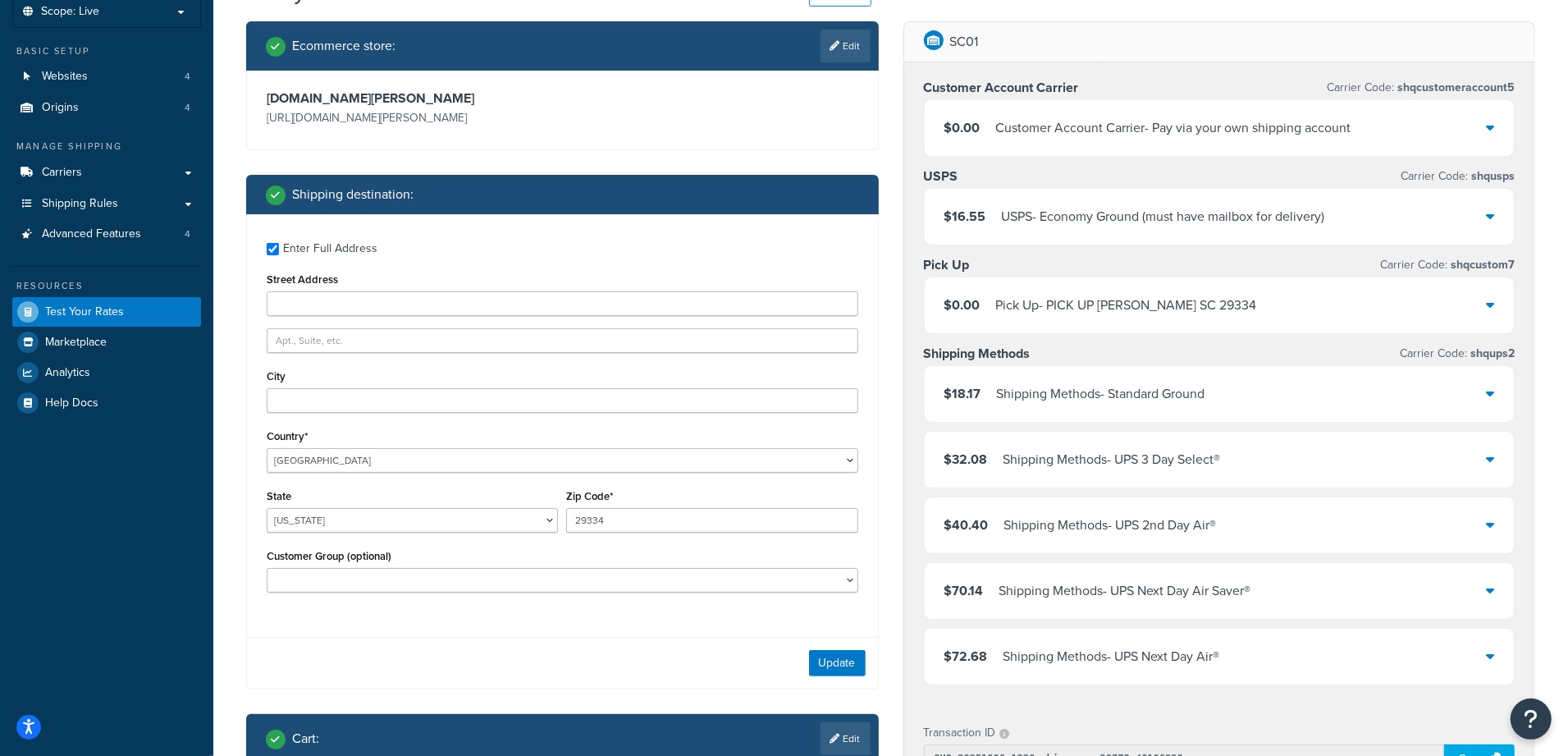
click at [619, 611] on div "Enter Full Address Street Address City Country* United States United Kingdom Af…" at bounding box center [563, 420] width 631 height 411
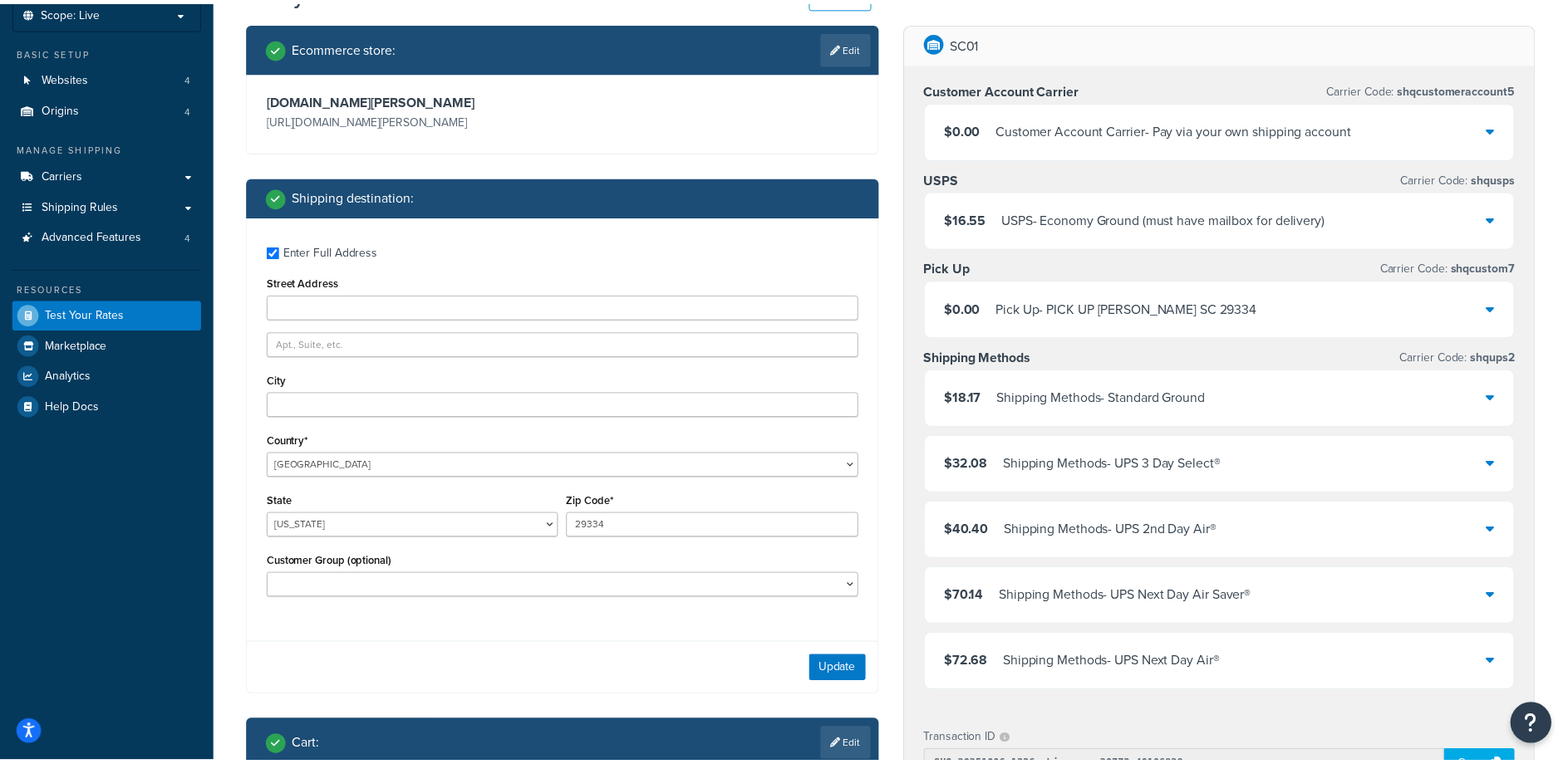
scroll to position [0, 0]
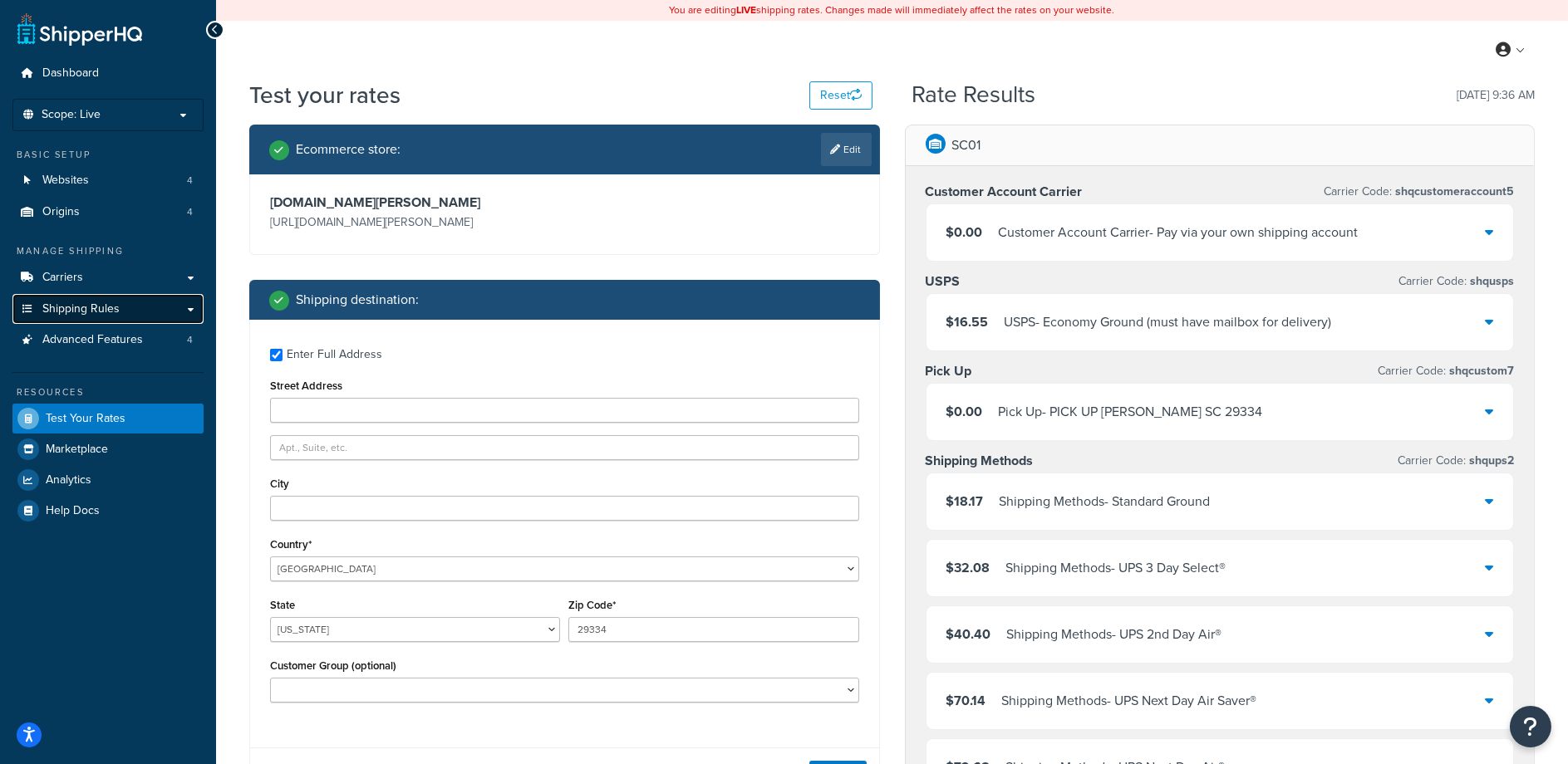
click at [69, 311] on span "Shipping Rules" at bounding box center [81, 309] width 77 height 14
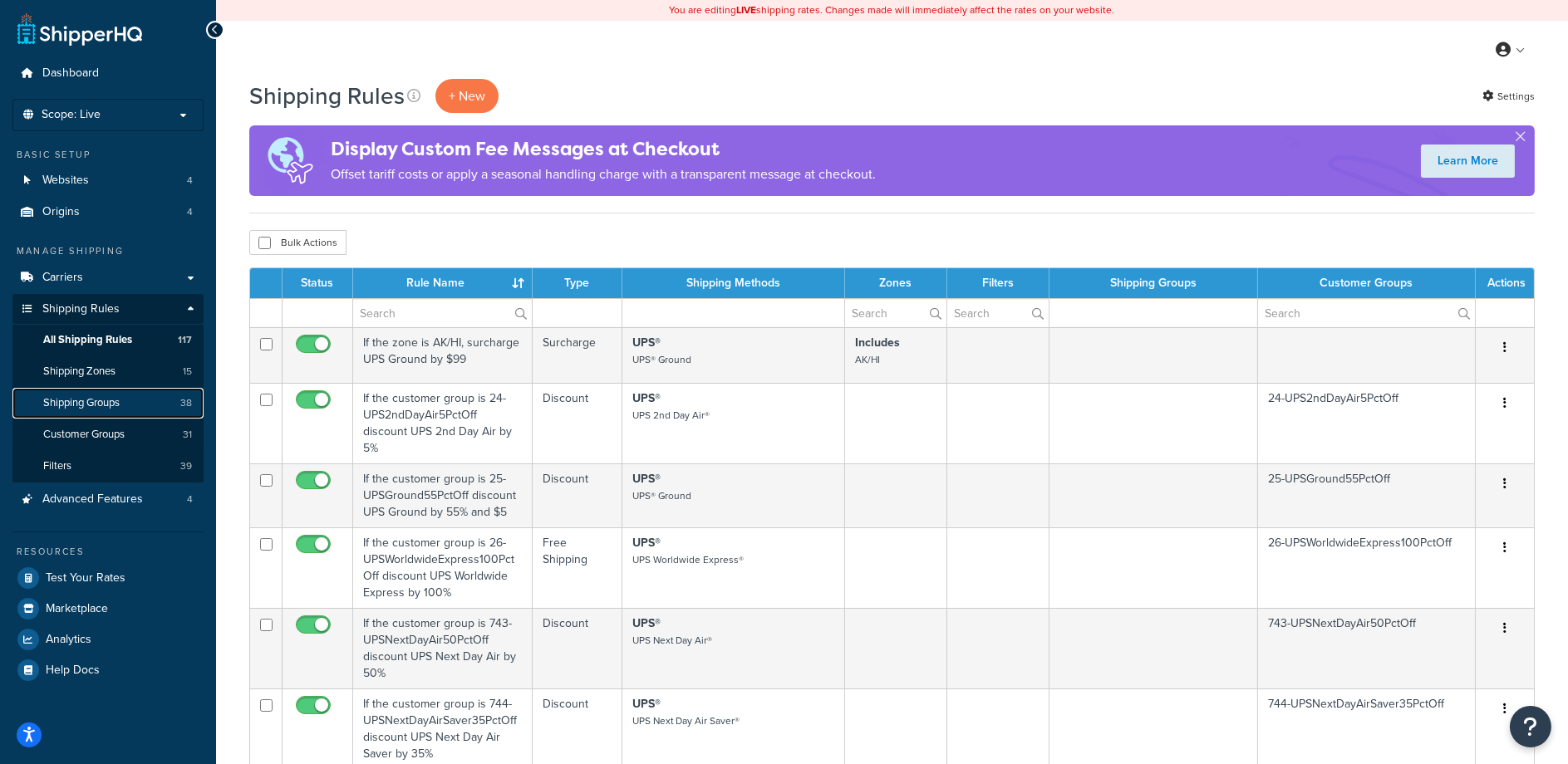
click at [106, 405] on span "Shipping Groups" at bounding box center [81, 403] width 76 height 14
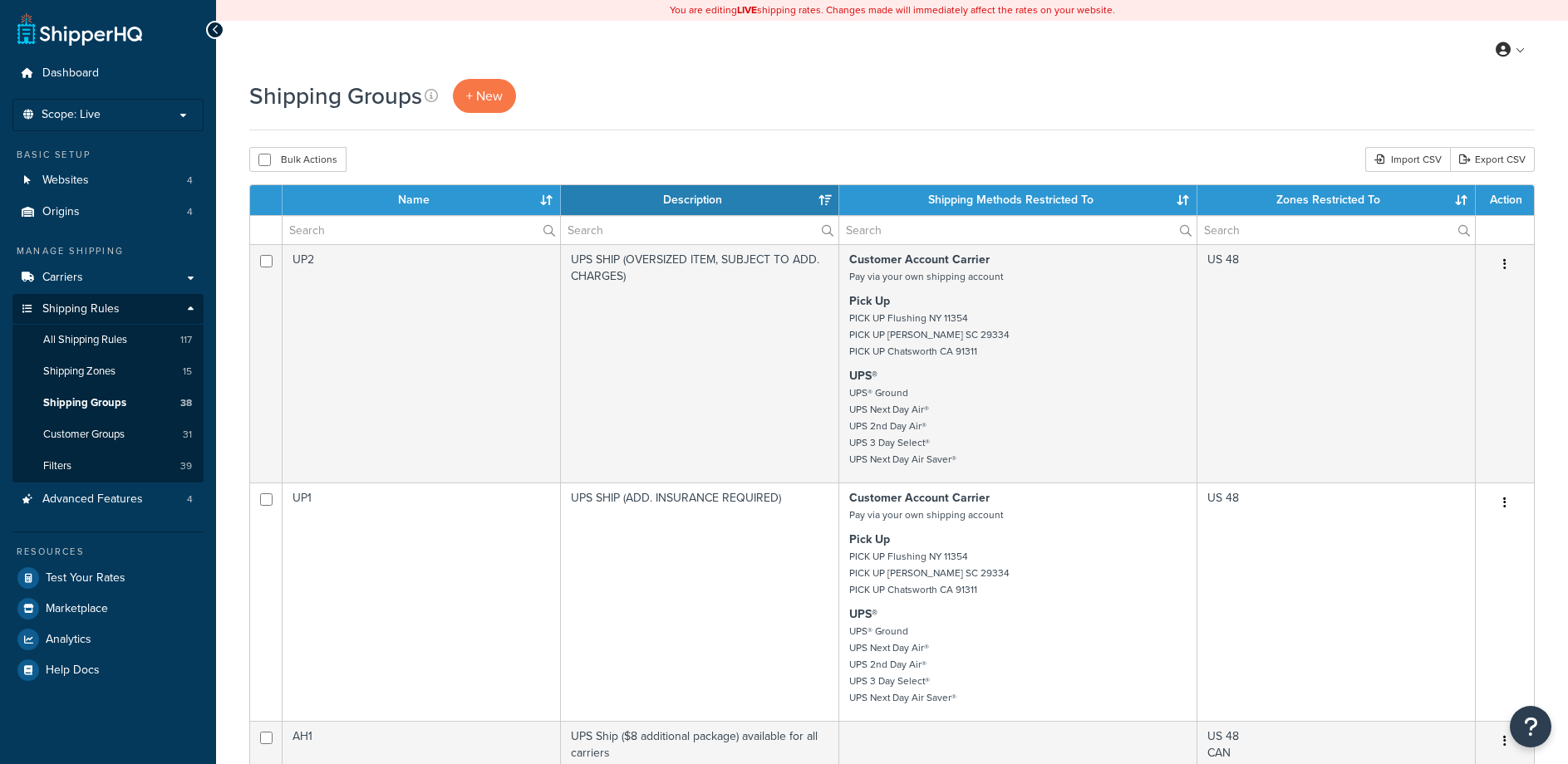
select select "15"
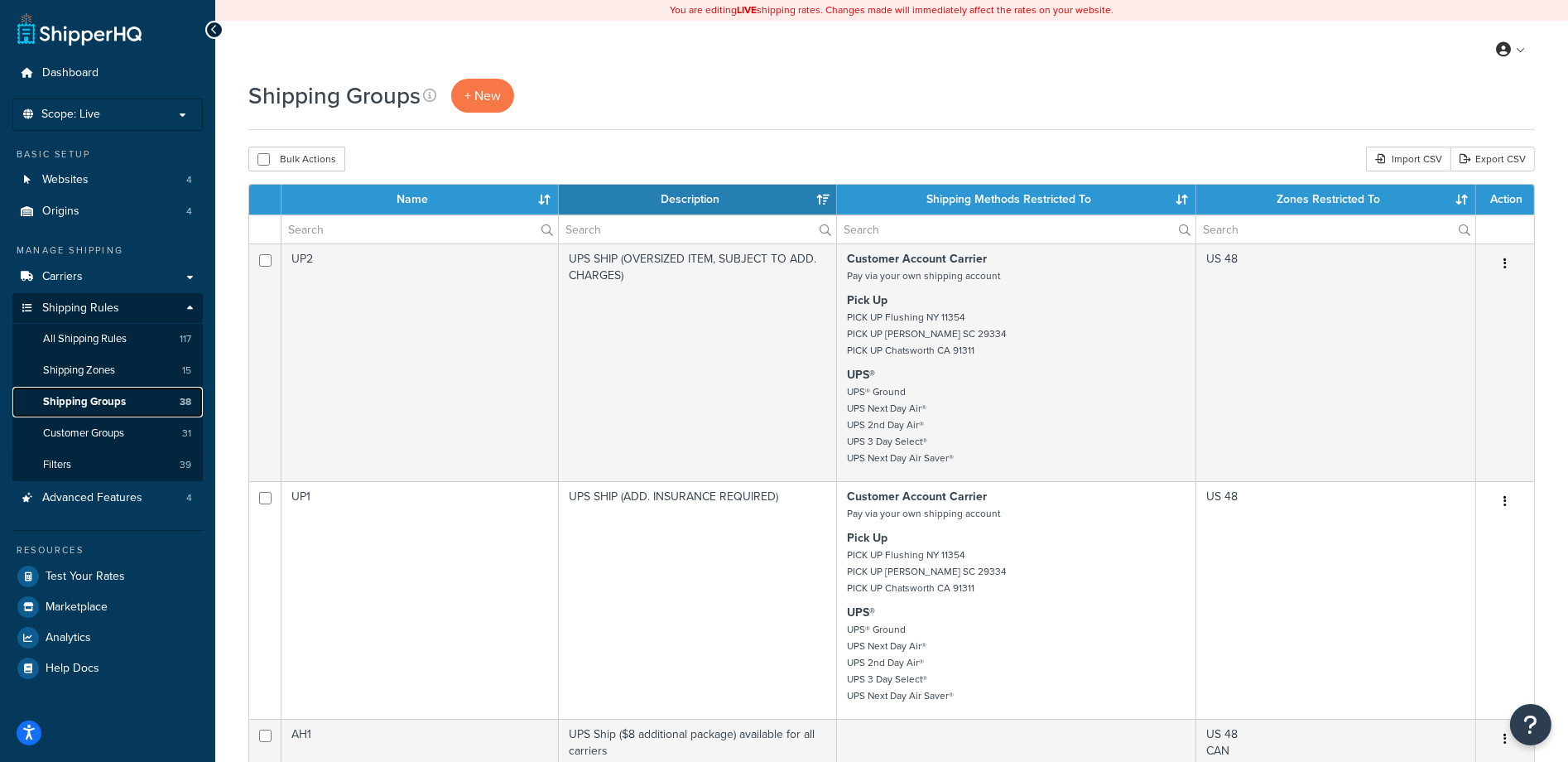
click at [96, 398] on span "Shipping Groups" at bounding box center [84, 402] width 82 height 14
select select "15"
click at [341, 236] on input "text" at bounding box center [421, 230] width 278 height 28
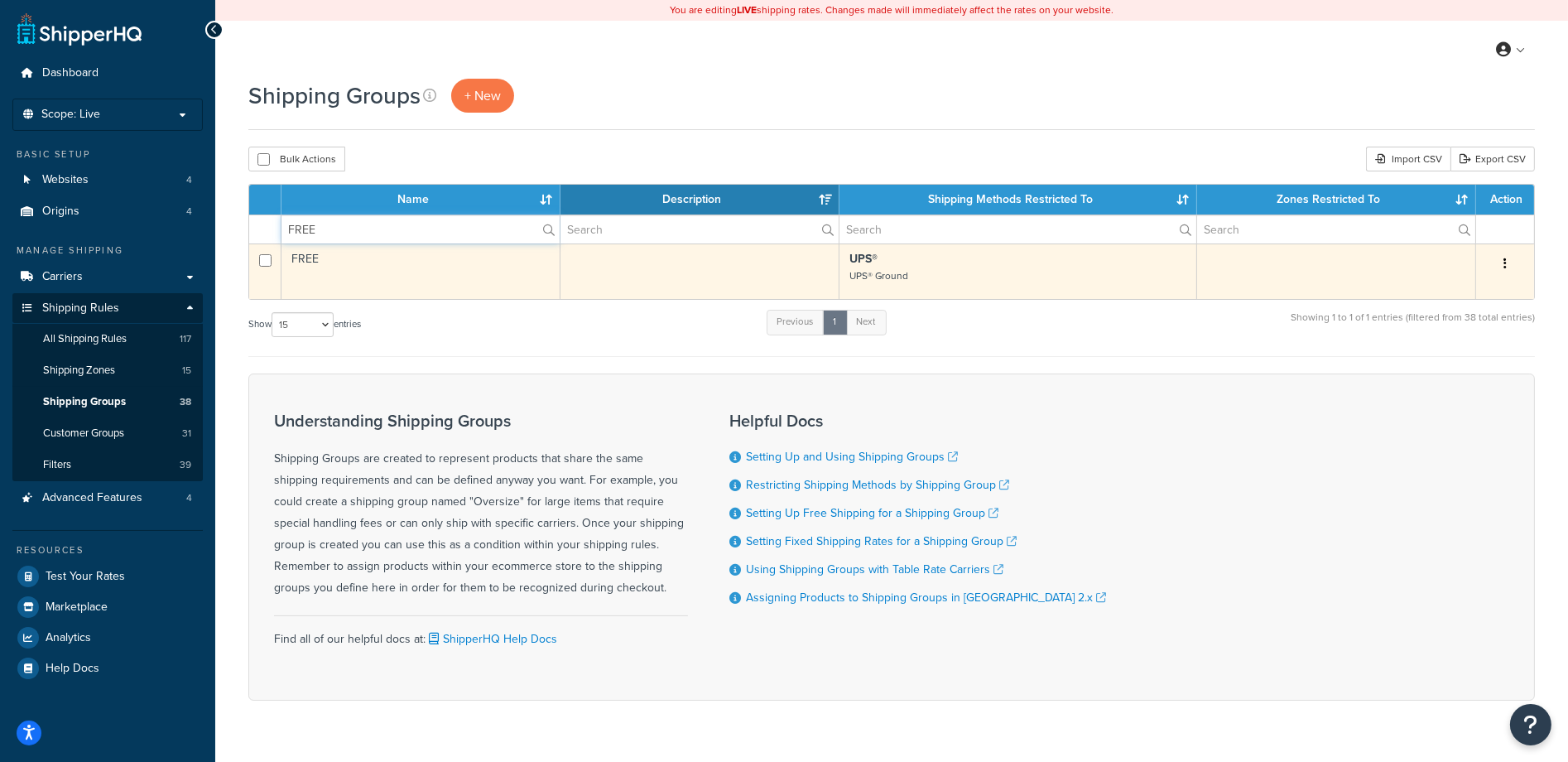
type input "FREE"
click at [1506, 261] on icon "button" at bounding box center [1505, 263] width 4 height 11
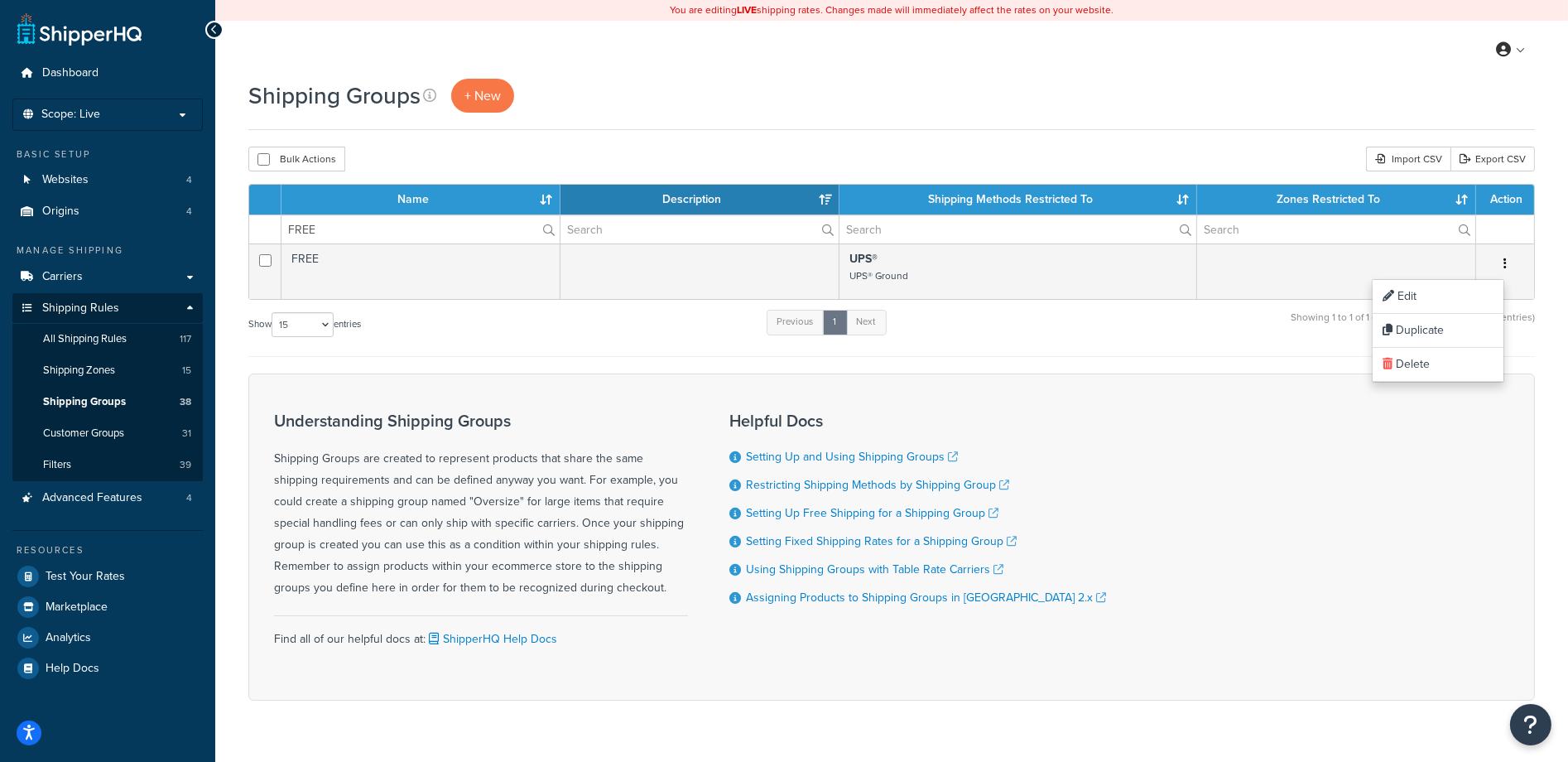
click at [1092, 358] on form "Name Description Shipping Methods Restricted To Zones Restricted To Action FREE…" at bounding box center [891, 442] width 1286 height 517
click at [118, 430] on span "Customer Groups" at bounding box center [83, 433] width 81 height 14
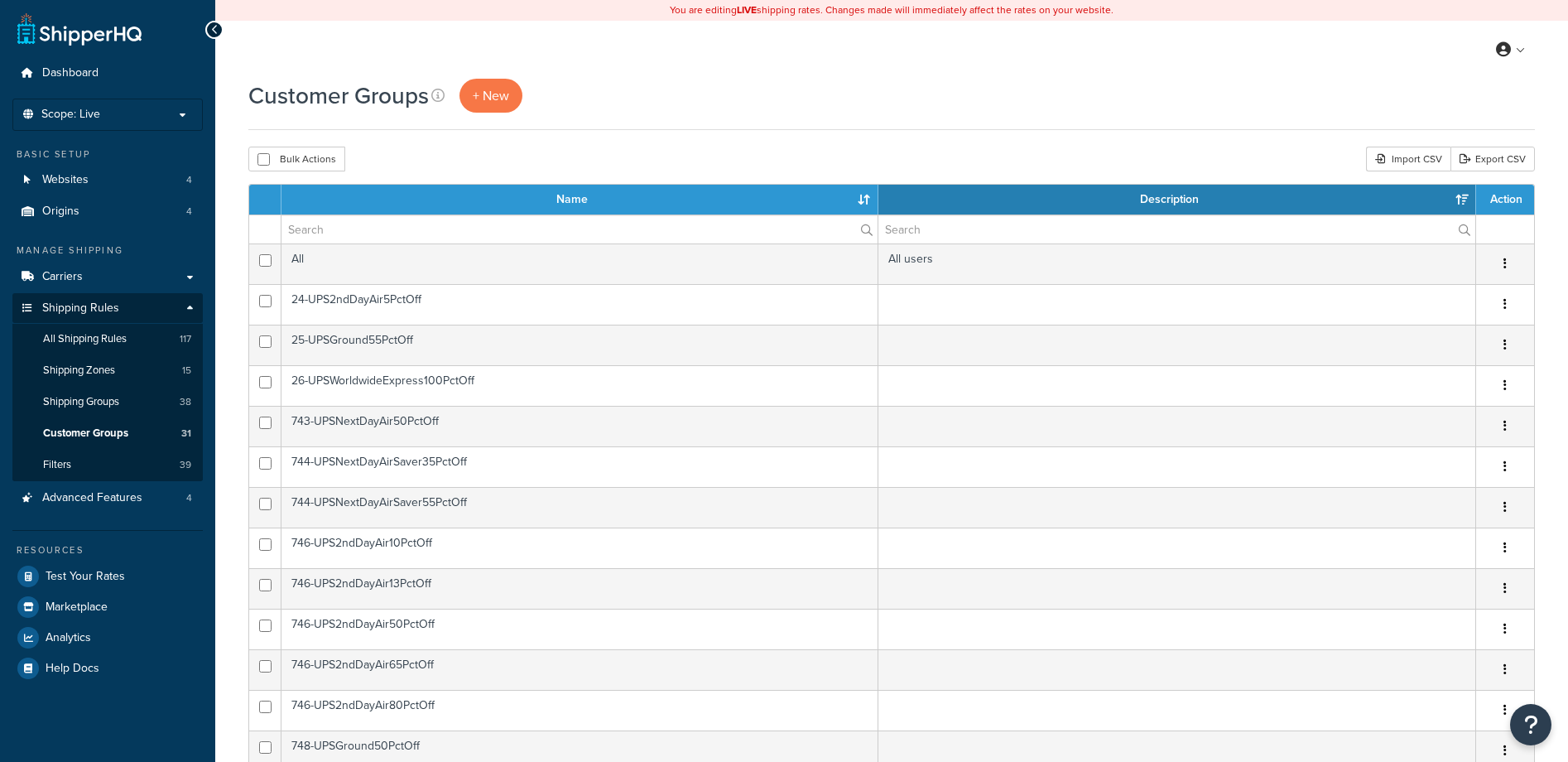
select select "15"
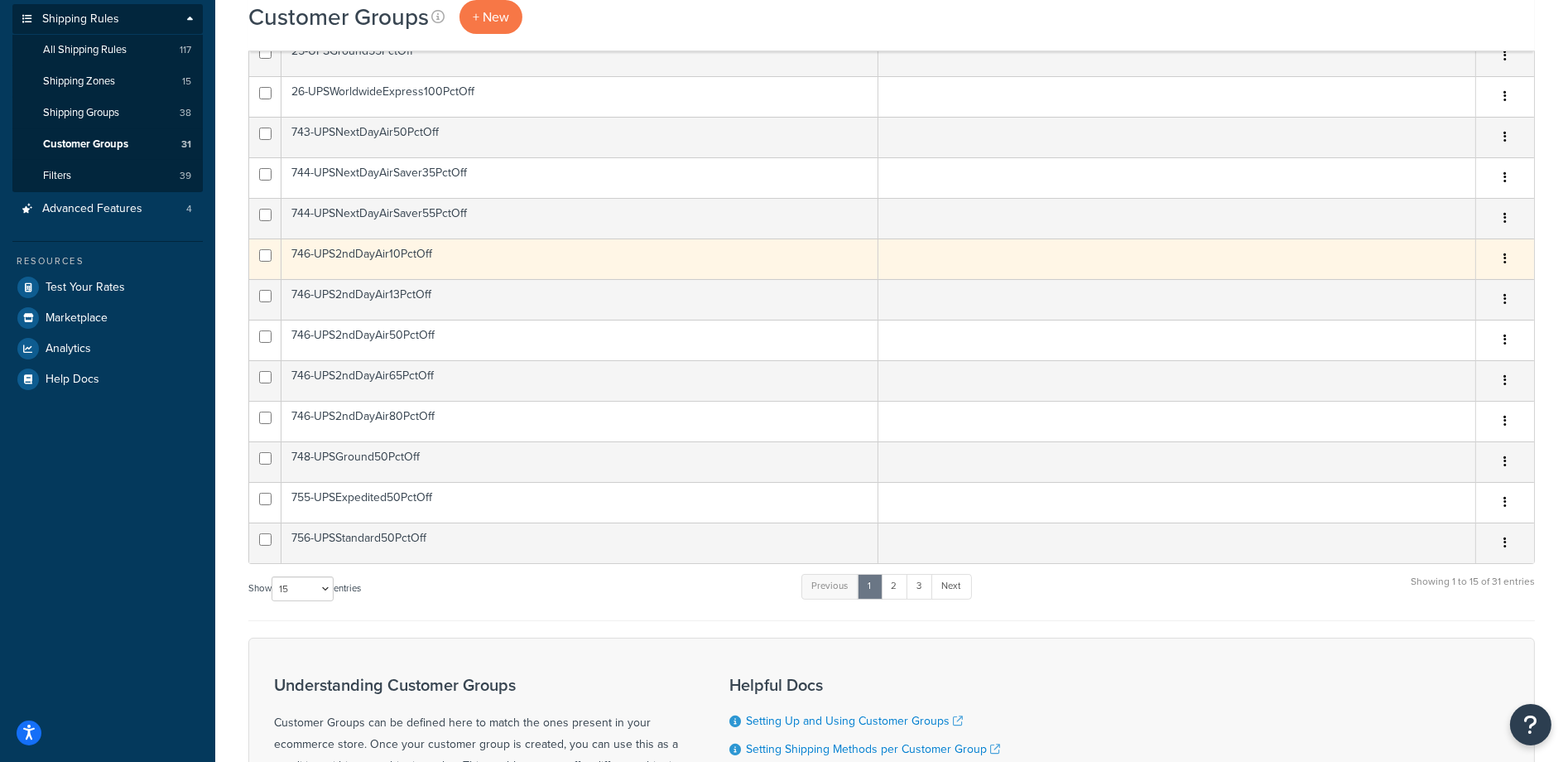
scroll to position [517, 0]
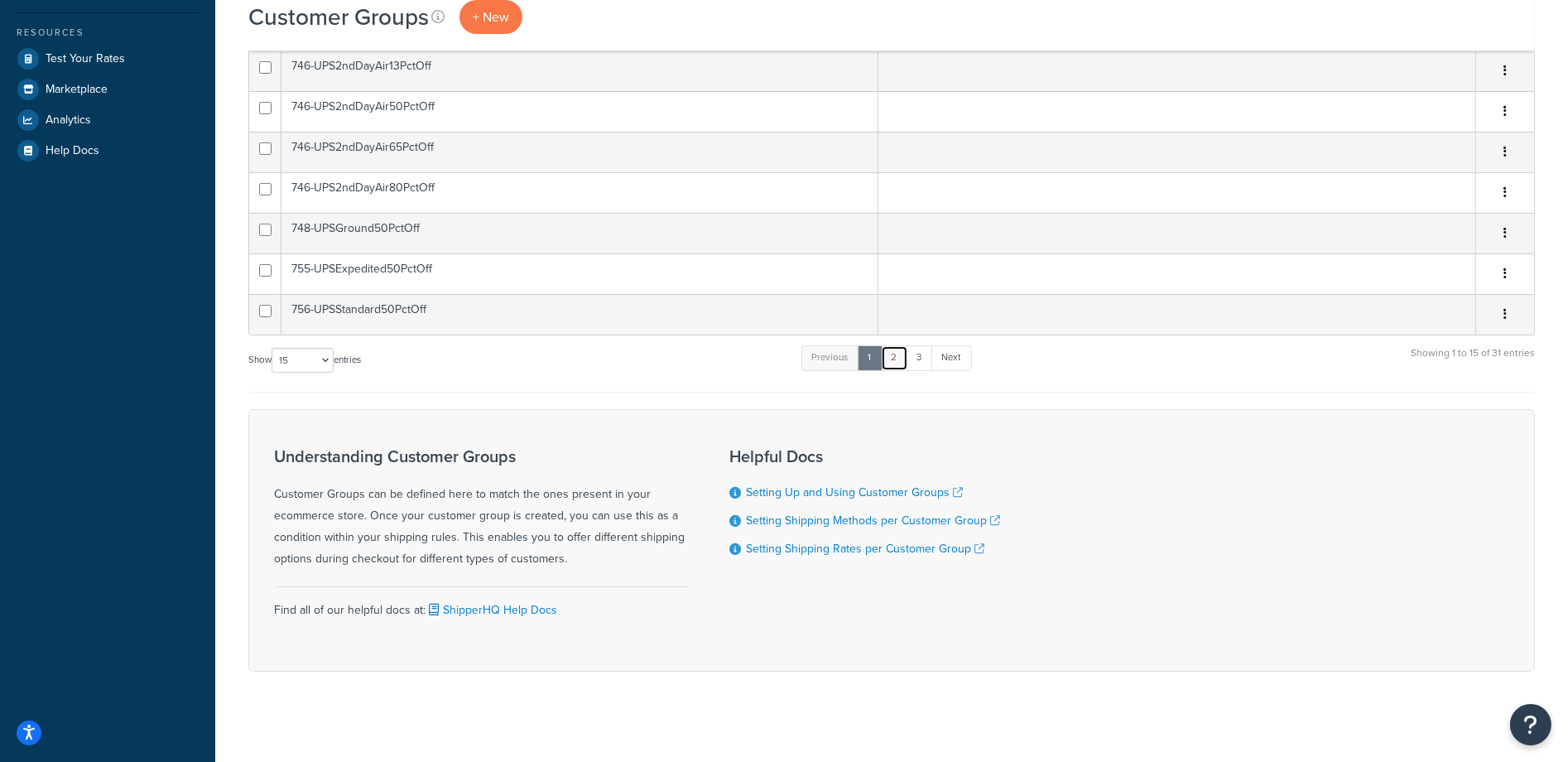
click at [897, 359] on link "2" at bounding box center [894, 358] width 27 height 25
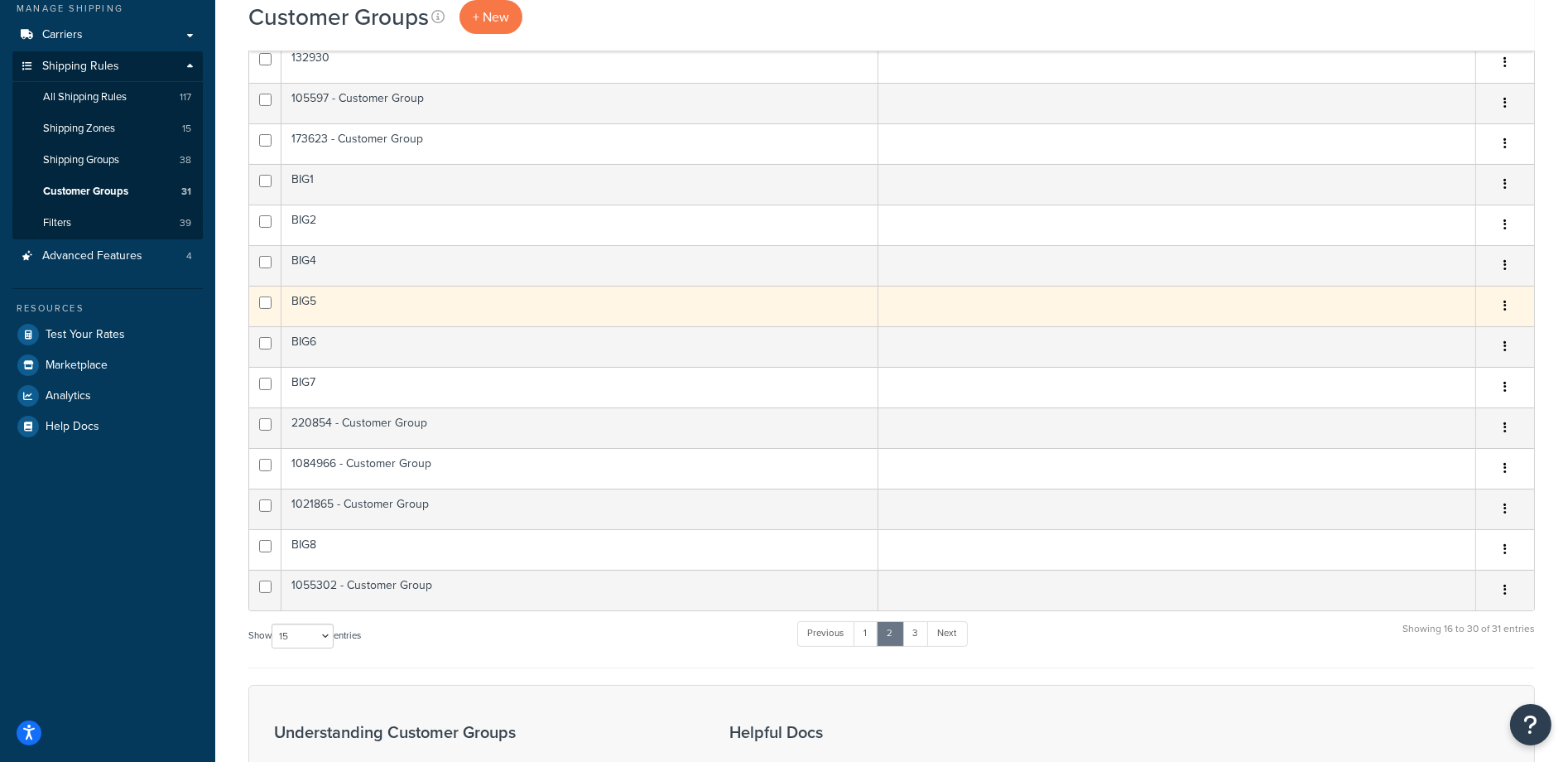
scroll to position [422, 0]
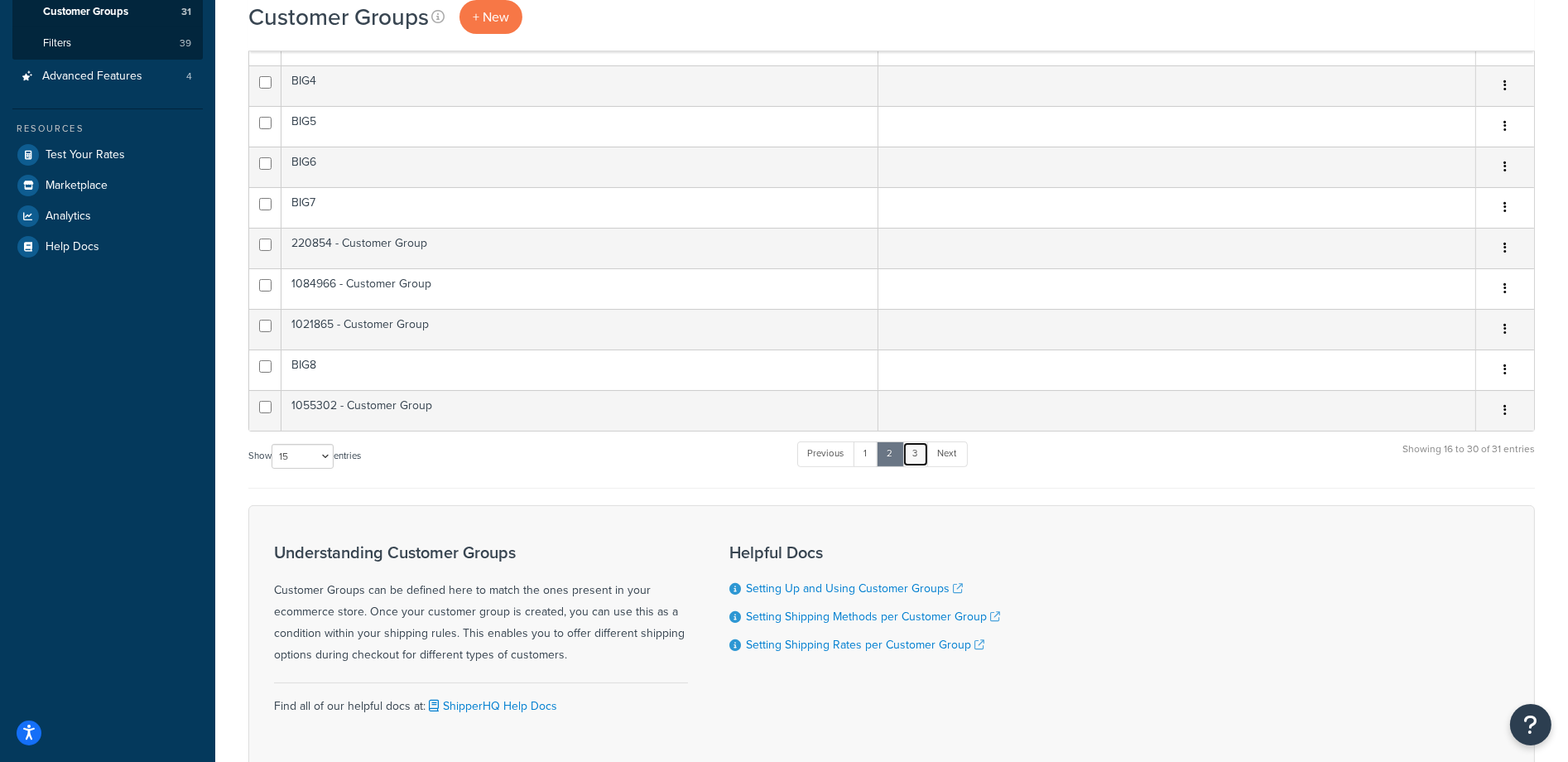
click at [911, 457] on link "3" at bounding box center [915, 454] width 26 height 25
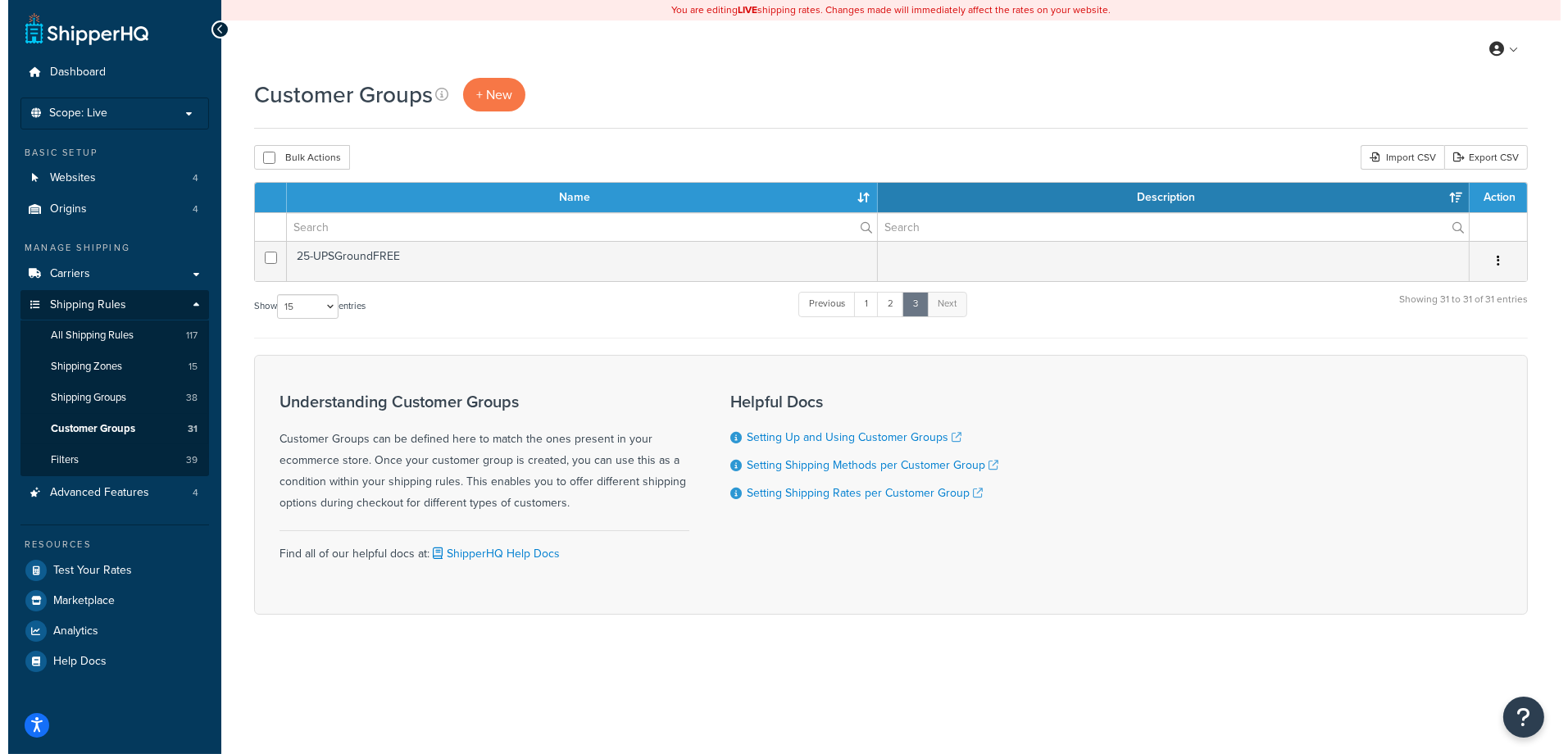
scroll to position [0, 0]
